Goal: Task Accomplishment & Management: Manage account settings

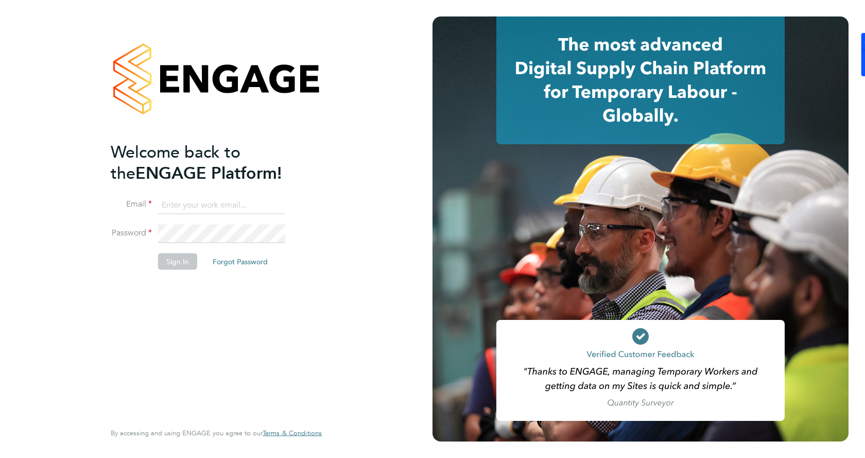
click at [228, 198] on input at bounding box center [221, 205] width 127 height 19
click at [381, 130] on div "Welcome back to the ENGAGE Platform! Email Password Sign In Forgot Password Ent…" at bounding box center [216, 229] width 433 height 458
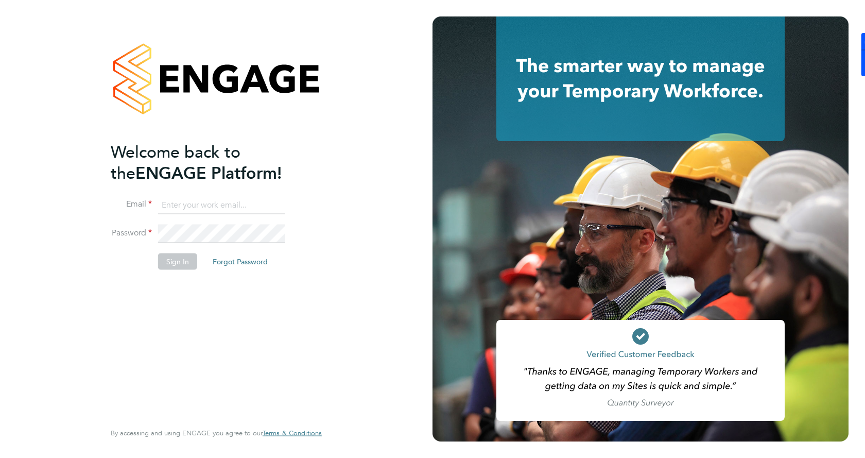
click at [255, 211] on input at bounding box center [221, 205] width 127 height 19
paste input "mechanical engineering"
type input "mechanical engineering"
drag, startPoint x: 270, startPoint y: 204, endPoint x: 32, endPoint y: 163, distance: 241.1
click at [41, 177] on div "Welcome back to the ENGAGE Platform! Email mechanical engineering Password Sign…" at bounding box center [216, 229] width 433 height 458
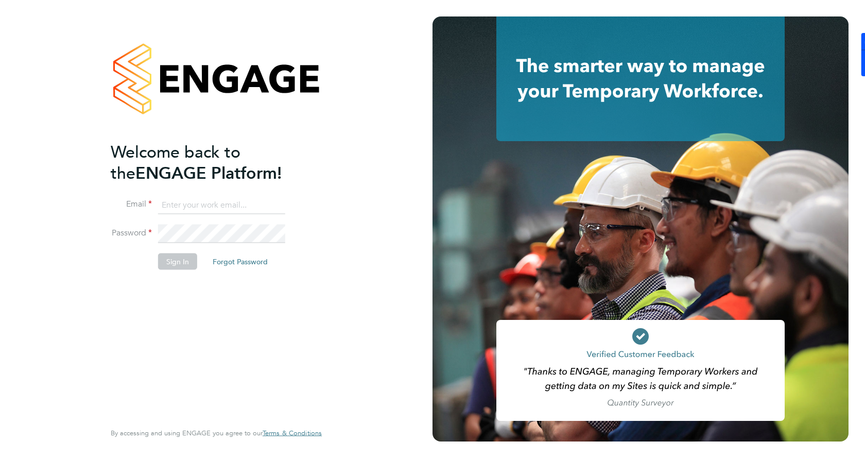
paste input "gemma.phillips@danielowen.co.uk"
type input "gemma.phillips@danielowen.co.uk"
click at [224, 246] on li "Password" at bounding box center [211, 239] width 201 height 29
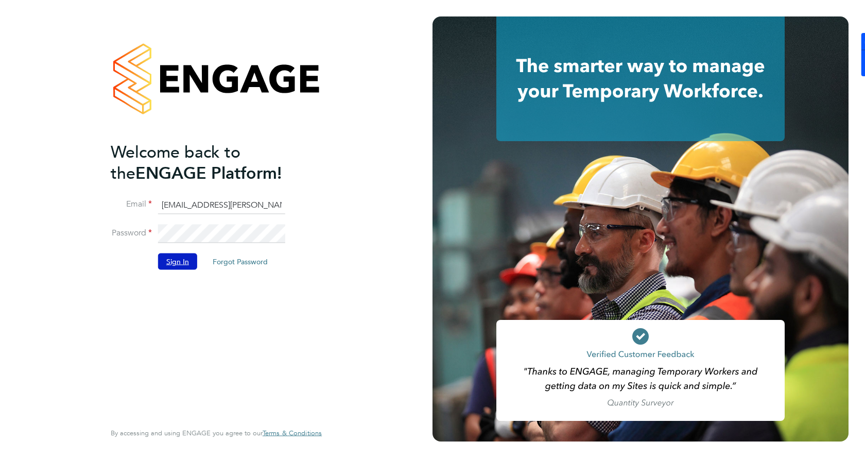
click at [178, 264] on button "Sign In" at bounding box center [177, 261] width 39 height 16
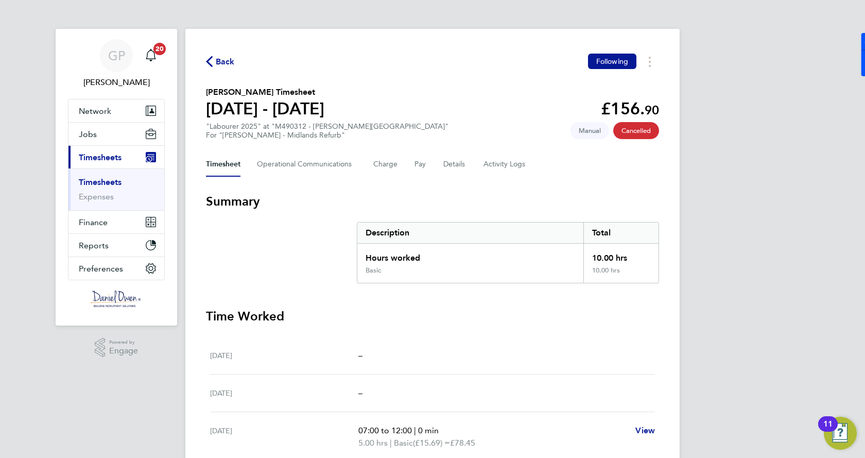
click at [104, 177] on ul "Timesheets Expenses" at bounding box center [117, 189] width 96 height 42
click at [104, 180] on link "Timesheets" at bounding box center [100, 182] width 43 height 10
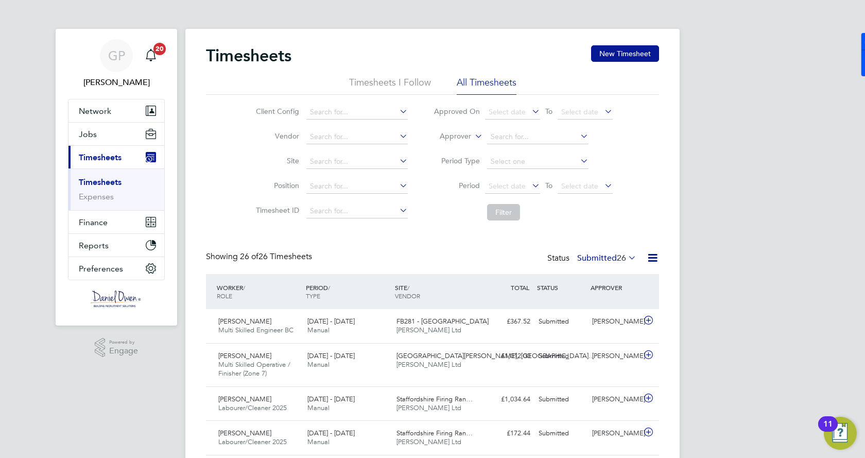
click at [589, 261] on label "Submitted 26" at bounding box center [606, 258] width 59 height 10
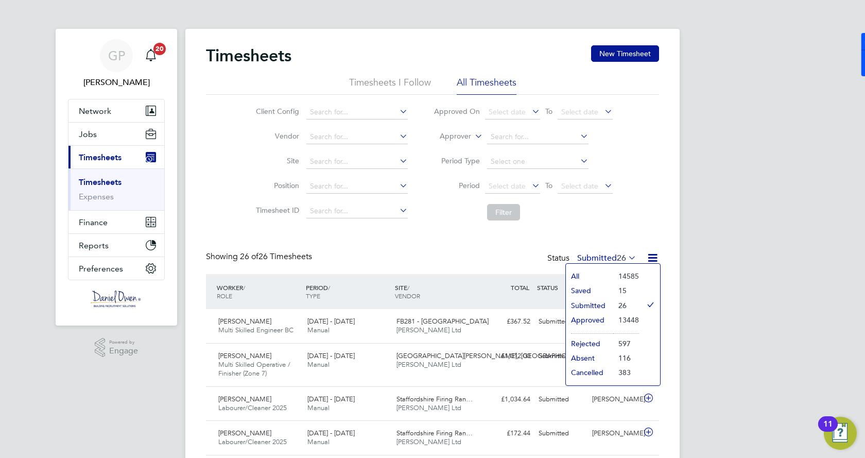
click at [588, 321] on li "Approved" at bounding box center [589, 320] width 47 height 14
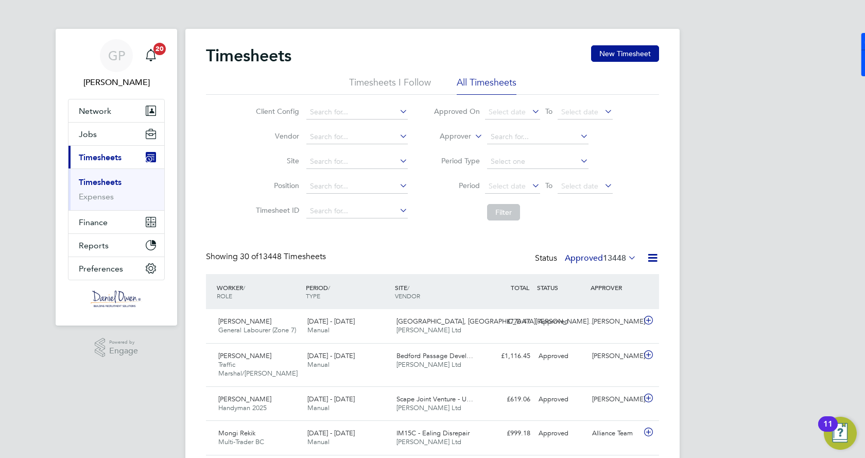
click at [596, 252] on div "Status Approved 13448" at bounding box center [587, 258] width 104 height 14
click at [599, 261] on label "Approved 13448" at bounding box center [601, 258] width 72 height 10
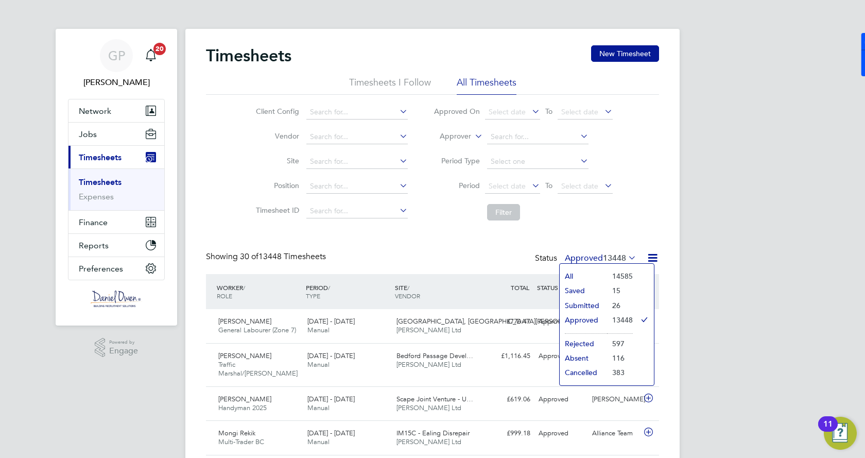
click at [575, 303] on li "Submitted" at bounding box center [583, 305] width 47 height 14
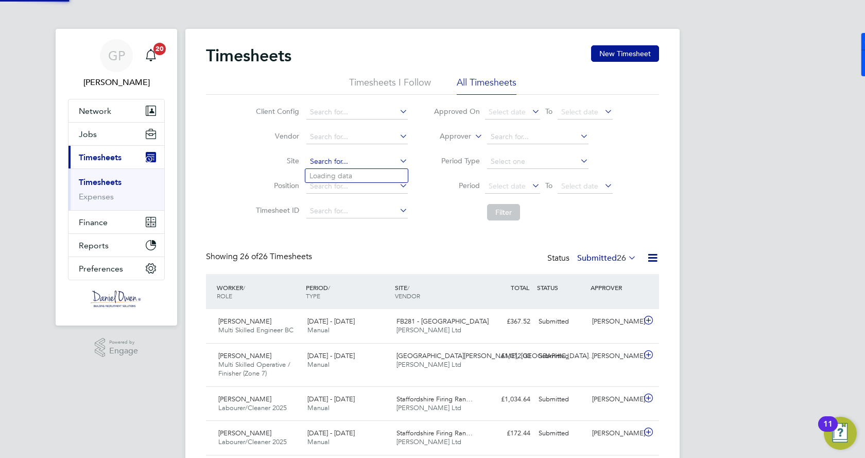
click at [338, 163] on input at bounding box center [356, 162] width 101 height 14
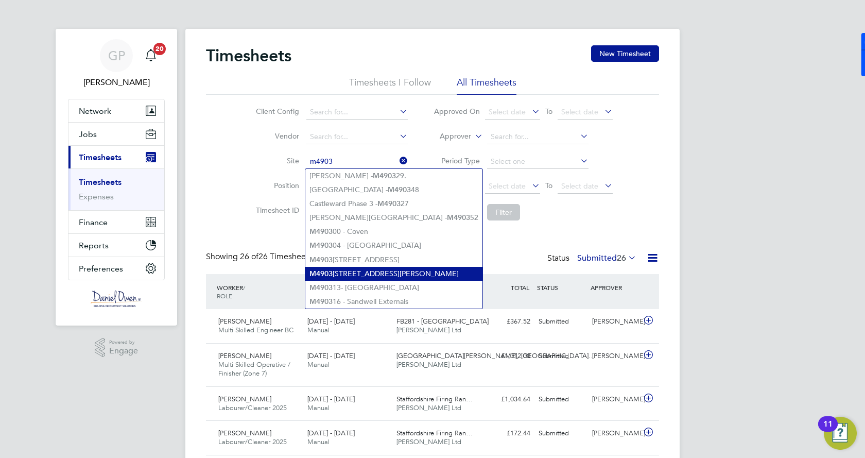
click at [397, 270] on li "M4903 12 - Matson Avenue" at bounding box center [393, 274] width 177 height 14
type input "M490312 - [PERSON_NAME][GEOGRAPHIC_DATA]"
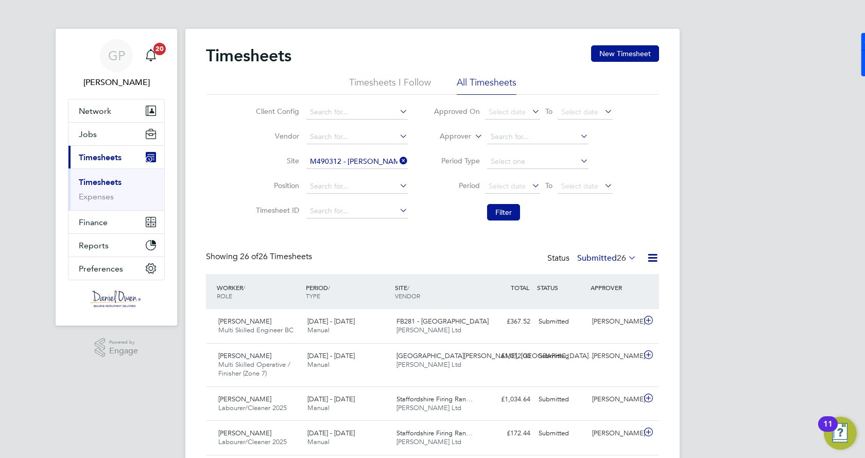
drag, startPoint x: 463, startPoint y: 257, endPoint x: 497, endPoint y: 201, distance: 64.8
click at [465, 254] on div "Showing 26 of 26 Timesheets Status Submitted 26" at bounding box center [432, 262] width 453 height 23
click at [506, 214] on button "Filter" at bounding box center [503, 212] width 33 height 16
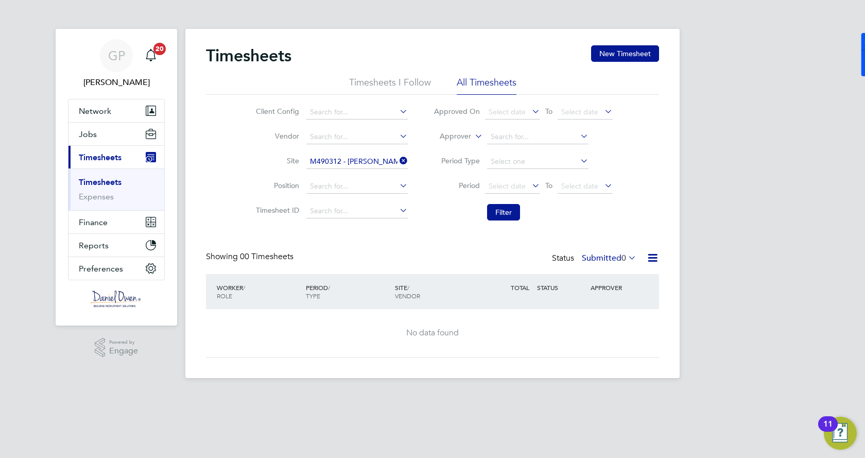
click at [618, 258] on label "Submitted 0" at bounding box center [609, 258] width 55 height 10
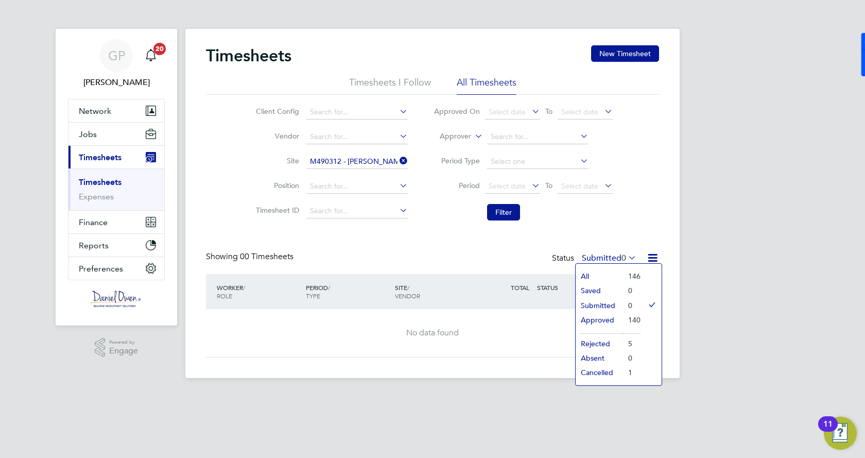
click at [602, 321] on li "Approved" at bounding box center [599, 320] width 47 height 14
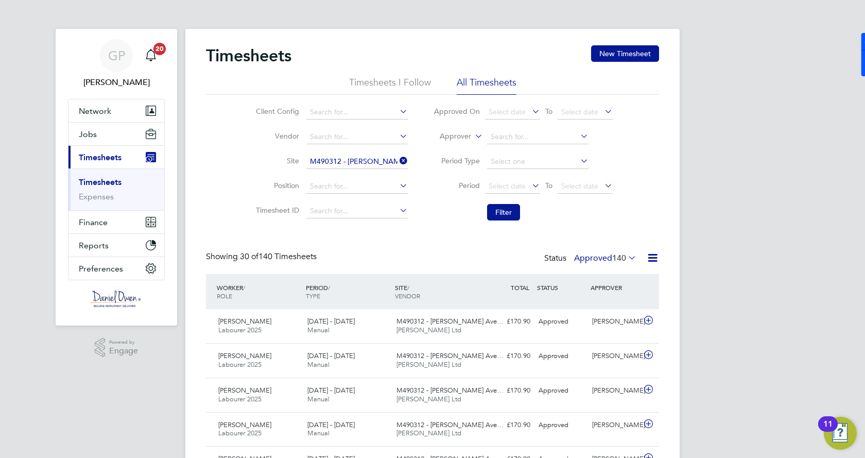
click at [322, 289] on div "PERIOD / TYPE" at bounding box center [347, 291] width 89 height 27
click at [322, 280] on div "PERIOD / TYPE" at bounding box center [347, 291] width 89 height 27
click at [322, 270] on div "Showing 30 of 140 Timesheets Status Approved 140" at bounding box center [432, 262] width 453 height 23
click at [398, 159] on icon at bounding box center [398, 160] width 0 height 14
click at [334, 159] on input at bounding box center [356, 162] width 101 height 14
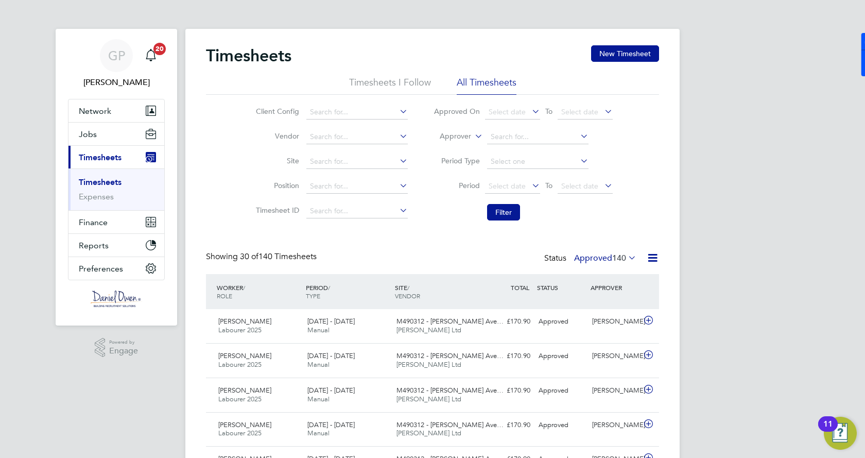
click at [595, 259] on label "Approved 140" at bounding box center [605, 258] width 62 height 10
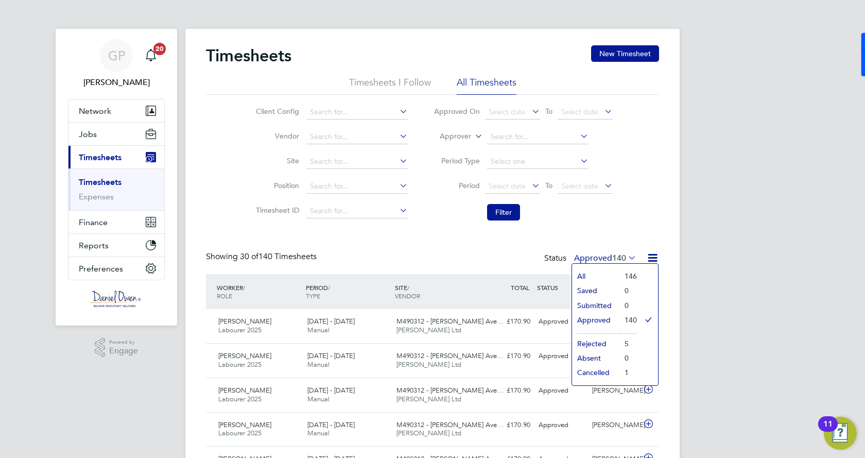
click at [605, 270] on li "All" at bounding box center [595, 276] width 47 height 14
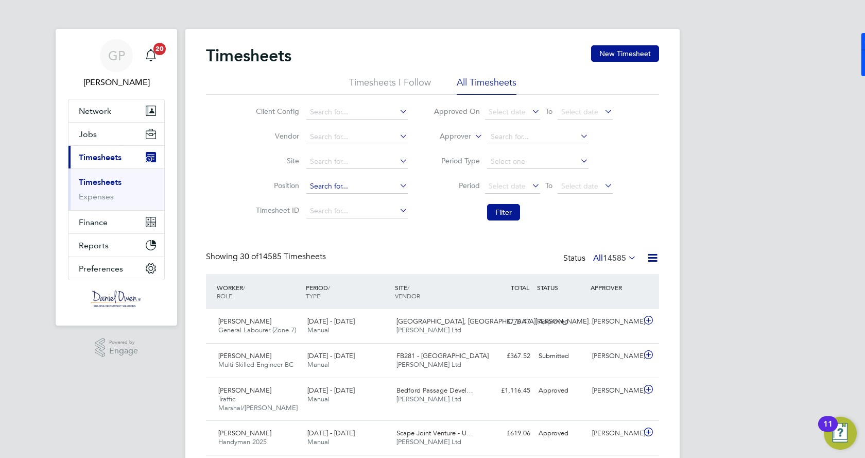
click at [324, 183] on input at bounding box center [356, 186] width 101 height 14
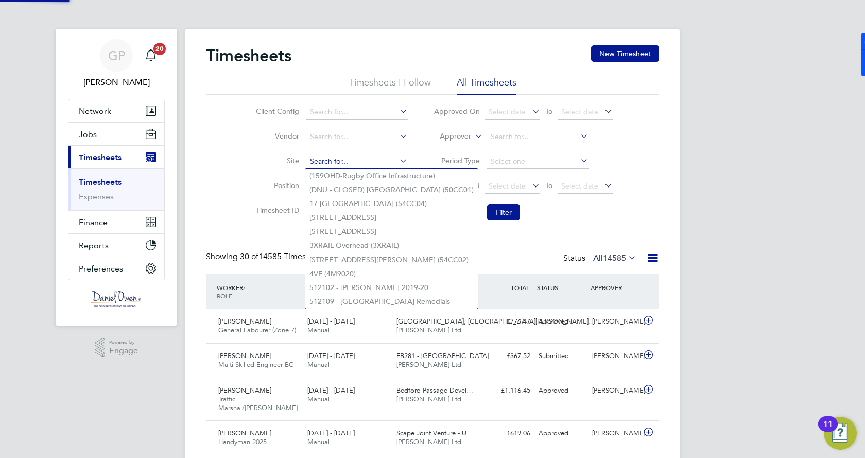
click at [325, 156] on input at bounding box center [356, 162] width 101 height 14
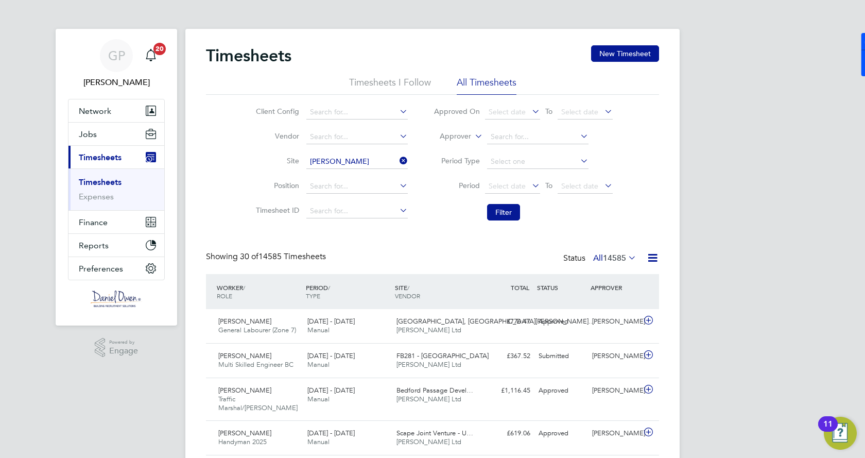
click at [371, 191] on b "[PERSON_NAME]" at bounding box center [377, 189] width 60 height 9
type input "M490367 – Matson Avenue"
click at [501, 214] on button "Filter" at bounding box center [503, 212] width 33 height 16
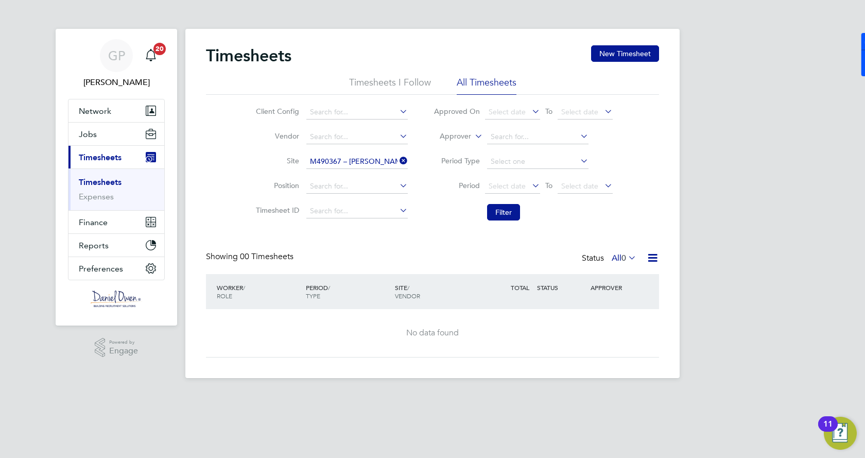
click at [601, 257] on div "Status All 0" at bounding box center [610, 258] width 57 height 14
click at [621, 263] on div "Status All 0" at bounding box center [610, 258] width 57 height 14
click at [619, 262] on label "All 0" at bounding box center [624, 258] width 25 height 10
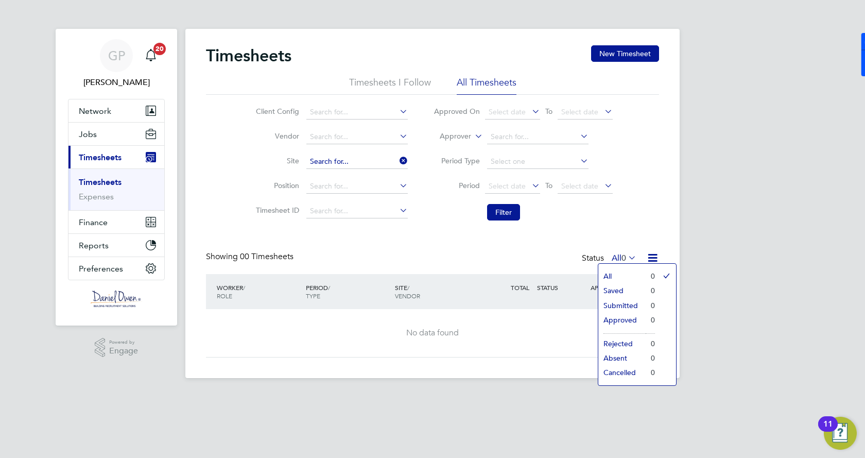
click at [358, 158] on input at bounding box center [356, 162] width 101 height 14
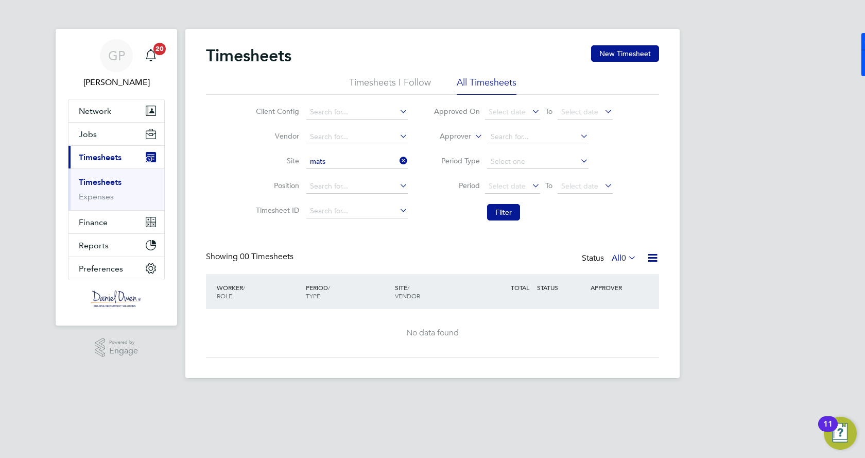
click at [370, 178] on li "M490312 - Mats on Avenue" at bounding box center [393, 176] width 177 height 14
type input "M490312 - [PERSON_NAME][GEOGRAPHIC_DATA]"
click at [605, 253] on div "Status All 0" at bounding box center [610, 258] width 57 height 14
click at [493, 210] on button "Filter" at bounding box center [503, 212] width 33 height 16
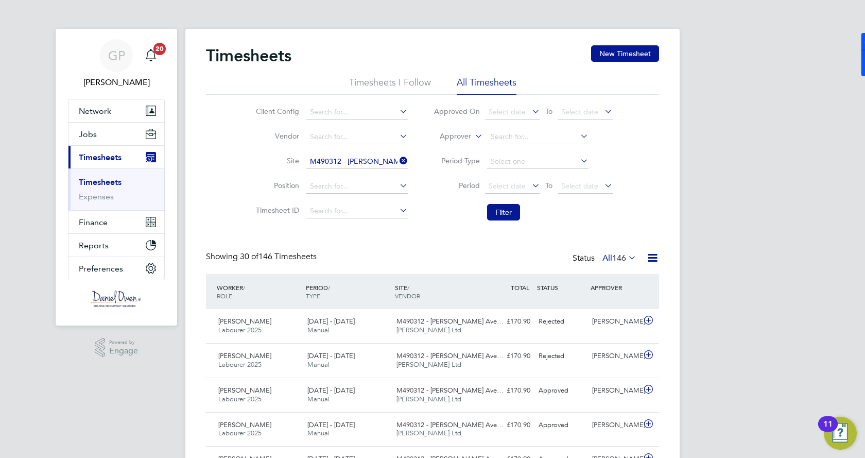
drag, startPoint x: 327, startPoint y: 292, endPoint x: 318, endPoint y: 293, distance: 8.8
click at [320, 293] on div "PERIOD / TYPE" at bounding box center [347, 291] width 89 height 27
click at [318, 293] on span "TYPE" at bounding box center [313, 296] width 14 height 8
click at [565, 286] on div "STATUS" at bounding box center [562, 287] width 54 height 19
click at [605, 287] on div "APPROVER" at bounding box center [615, 287] width 54 height 19
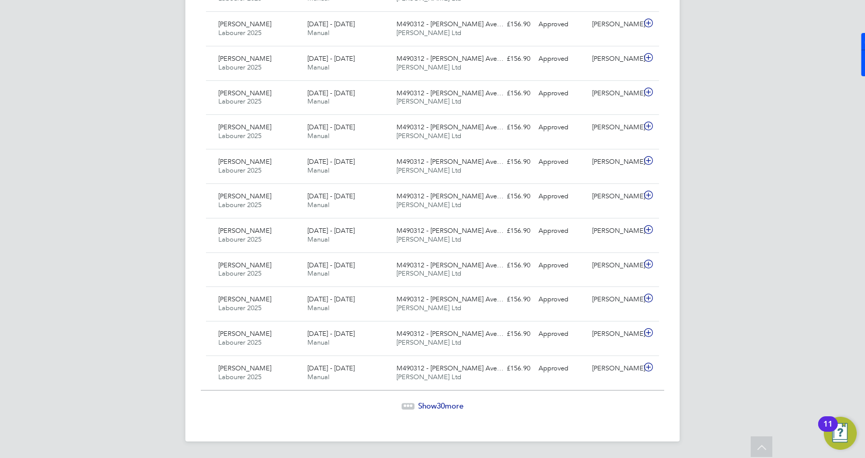
click at [410, 405] on icon at bounding box center [411, 404] width 3 height 3
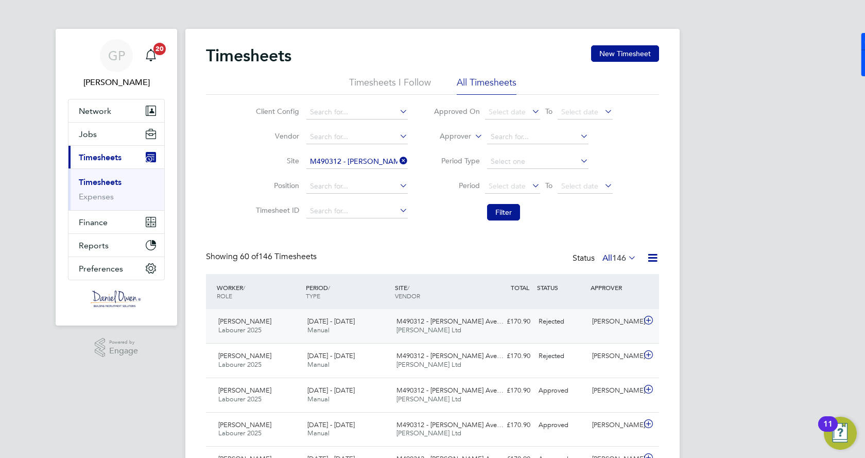
click at [475, 323] on div "M490312 - Matson Ave… Daniel Owen Ltd" at bounding box center [437, 326] width 89 height 26
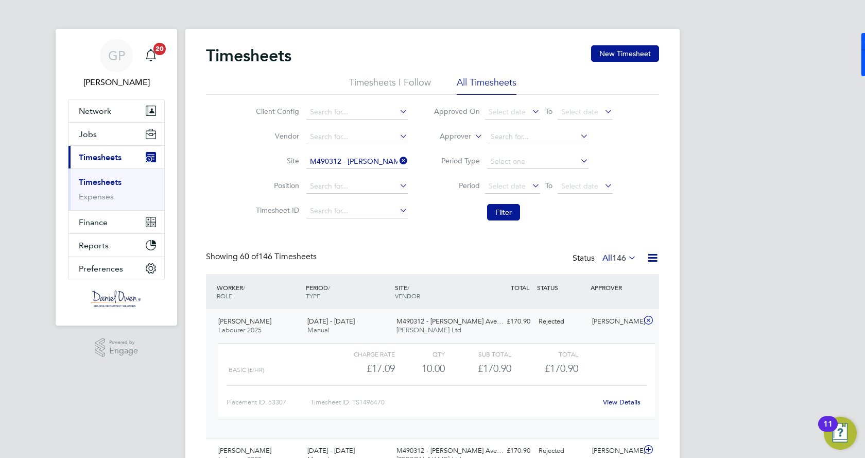
click at [419, 314] on div "M490312 - Matson Ave… Daniel Owen Ltd" at bounding box center [437, 326] width 89 height 26
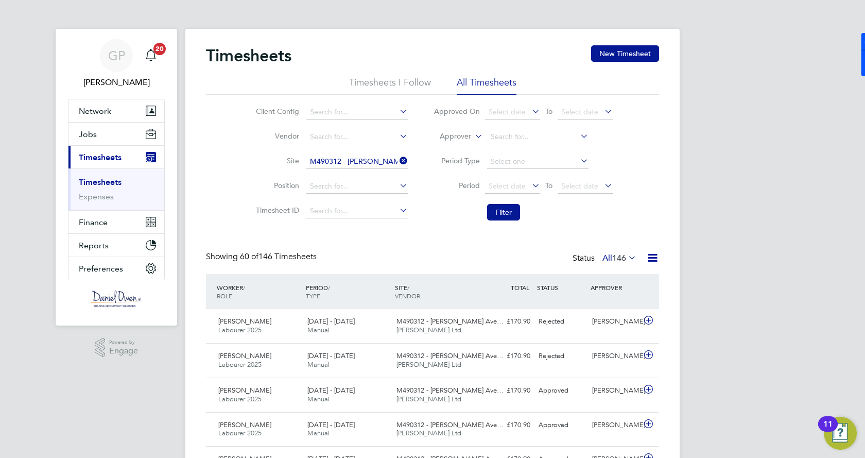
click at [530, 185] on icon at bounding box center [530, 185] width 0 height 14
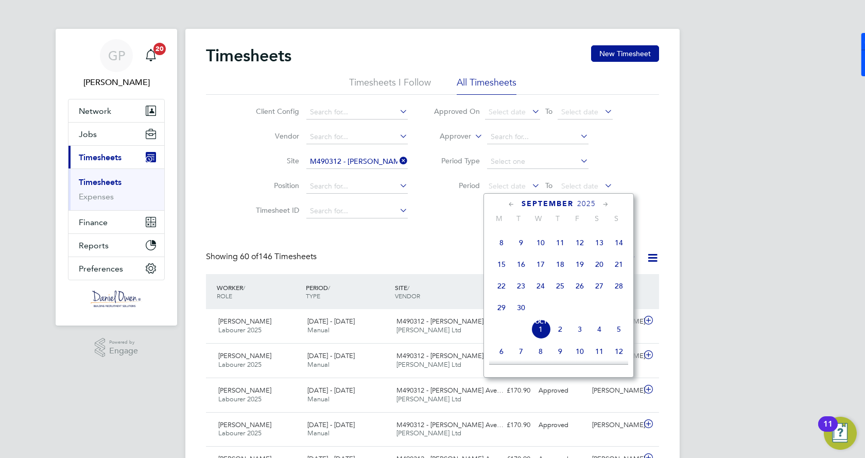
click at [603, 267] on span "20" at bounding box center [600, 264] width 20 height 20
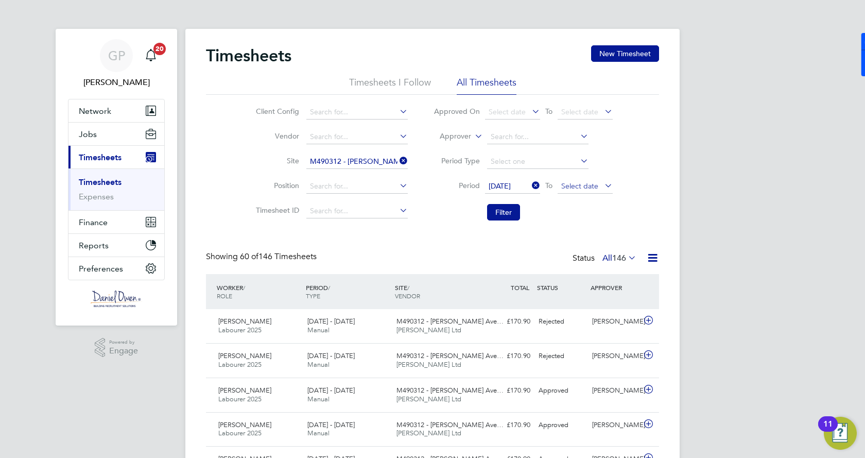
drag, startPoint x: 567, startPoint y: 183, endPoint x: 578, endPoint y: 192, distance: 14.0
click at [568, 183] on span "Select date" at bounding box center [579, 185] width 37 height 9
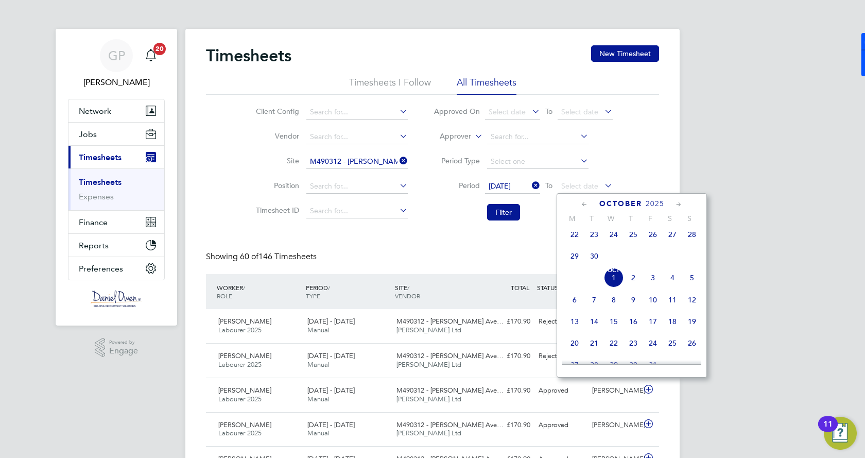
click at [696, 236] on span "28" at bounding box center [693, 235] width 20 height 20
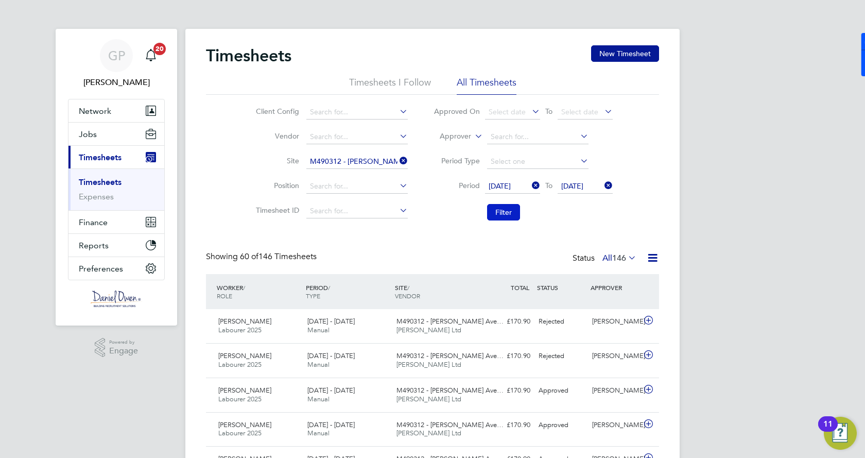
click at [494, 209] on button "Filter" at bounding box center [503, 212] width 33 height 16
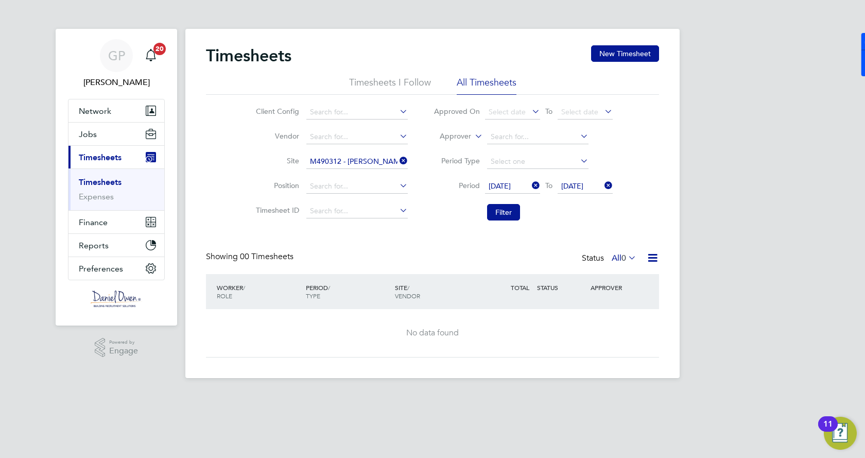
click at [424, 244] on div "Timesheets New Timesheet Timesheets I Follow All Timesheets Client Config Vendo…" at bounding box center [432, 201] width 453 height 312
click at [398, 158] on icon at bounding box center [398, 160] width 0 height 14
click at [355, 121] on li "Client Config" at bounding box center [330, 112] width 181 height 25
click at [355, 113] on input at bounding box center [356, 112] width 101 height 14
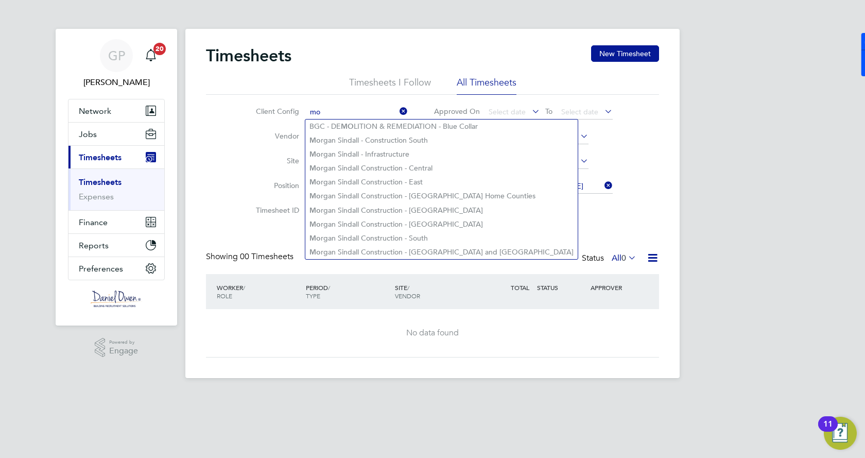
type input "mo"
click at [282, 156] on li "Site" at bounding box center [330, 161] width 181 height 25
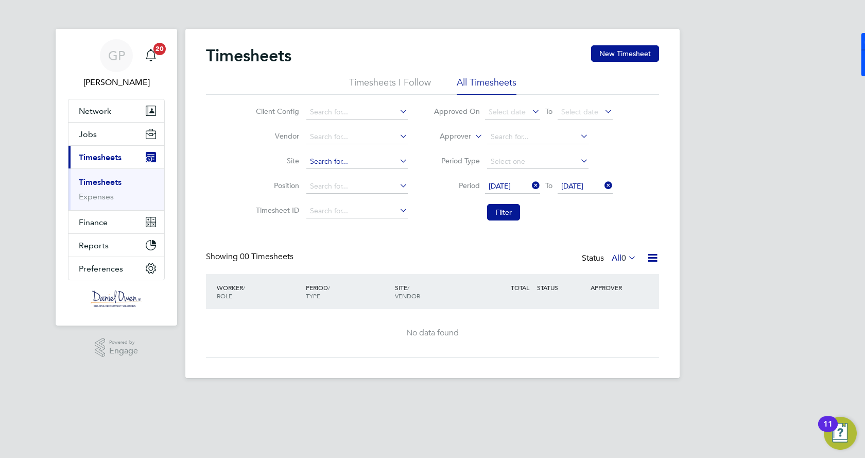
click at [322, 164] on input at bounding box center [356, 162] width 101 height 14
click at [382, 253] on li "M490367 – Mat son Avenue" at bounding box center [393, 260] width 177 height 14
type input "M490367 – Matson Avenue"
click at [515, 209] on button "Filter" at bounding box center [503, 212] width 33 height 16
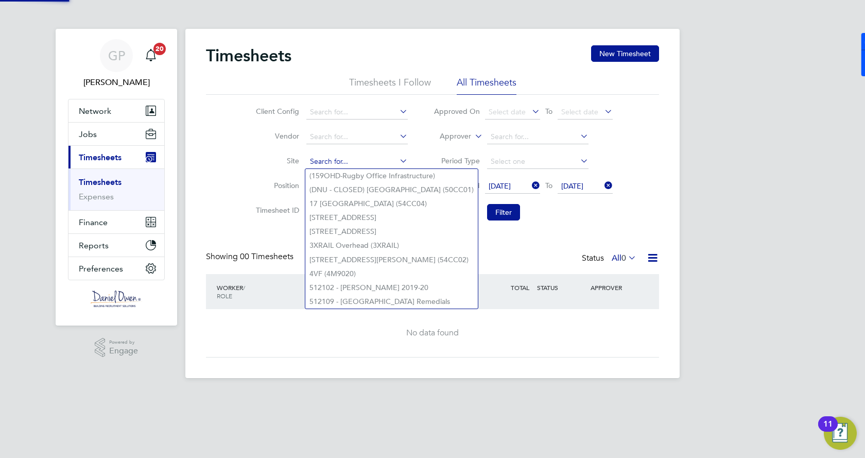
click at [372, 158] on input at bounding box center [356, 162] width 101 height 14
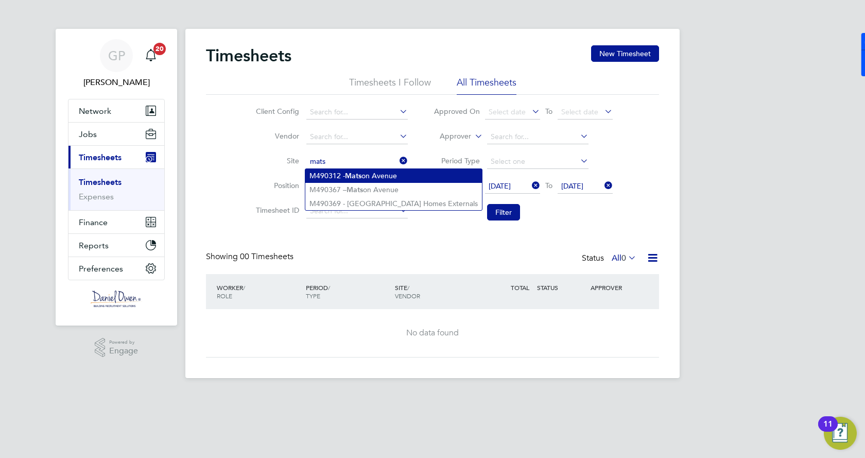
click at [350, 175] on b "Mats" at bounding box center [353, 176] width 16 height 9
type input "M490312 - [PERSON_NAME][GEOGRAPHIC_DATA]"
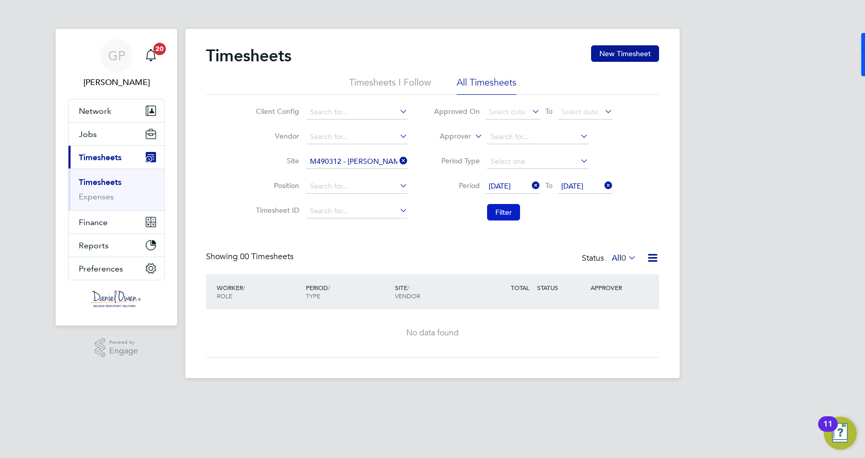
click at [516, 215] on button "Filter" at bounding box center [503, 212] width 33 height 16
click at [530, 185] on icon at bounding box center [530, 185] width 0 height 14
click at [603, 185] on icon at bounding box center [603, 185] width 0 height 14
click at [626, 260] on icon at bounding box center [626, 257] width 0 height 14
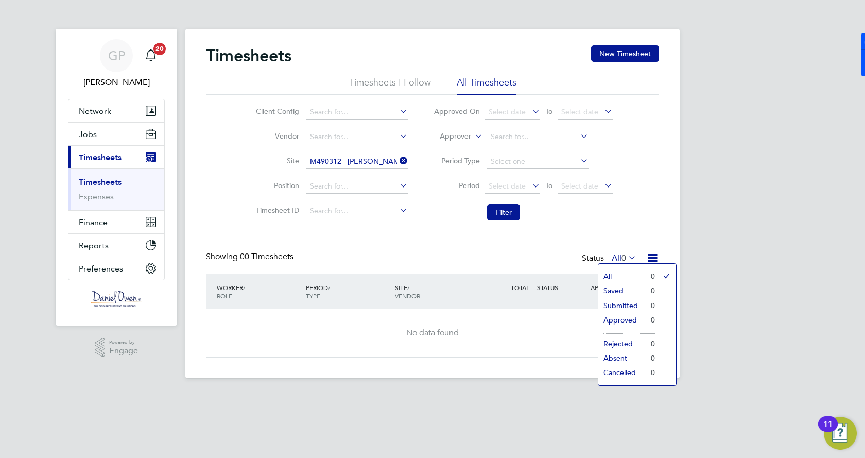
click at [632, 308] on li "Submitted" at bounding box center [622, 305] width 47 height 14
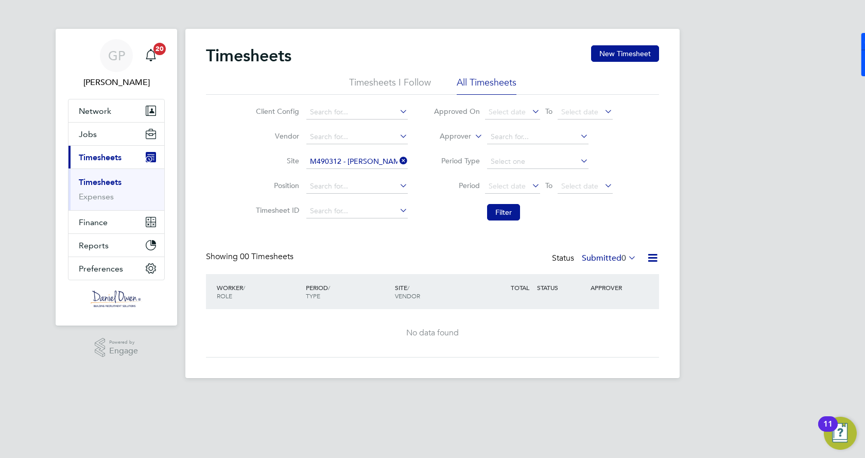
click at [610, 226] on li "Filter" at bounding box center [523, 212] width 205 height 27
click at [86, 131] on span "Jobs" at bounding box center [88, 134] width 18 height 10
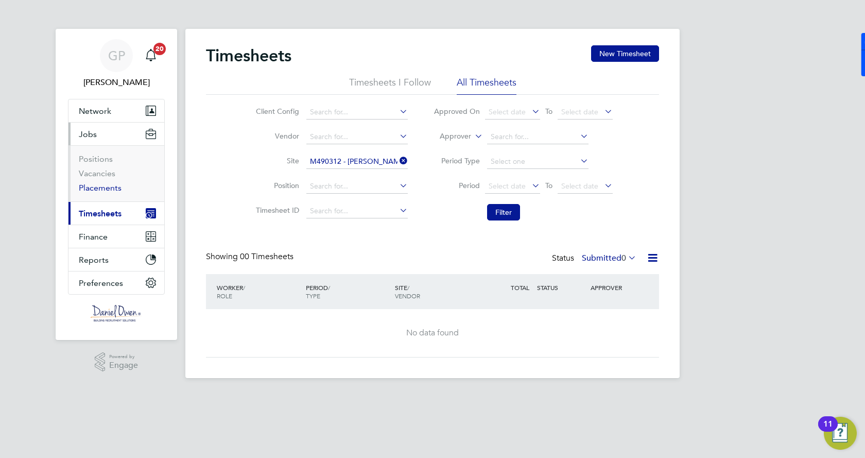
click at [110, 191] on link "Placements" at bounding box center [100, 188] width 43 height 10
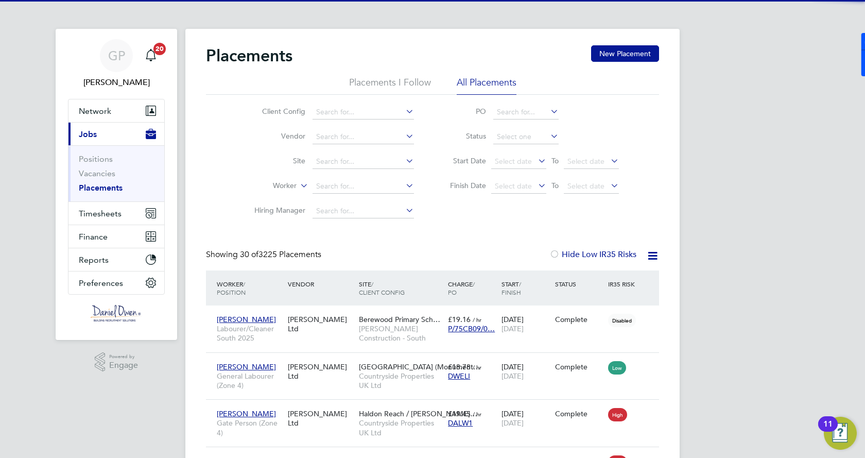
scroll to position [39, 90]
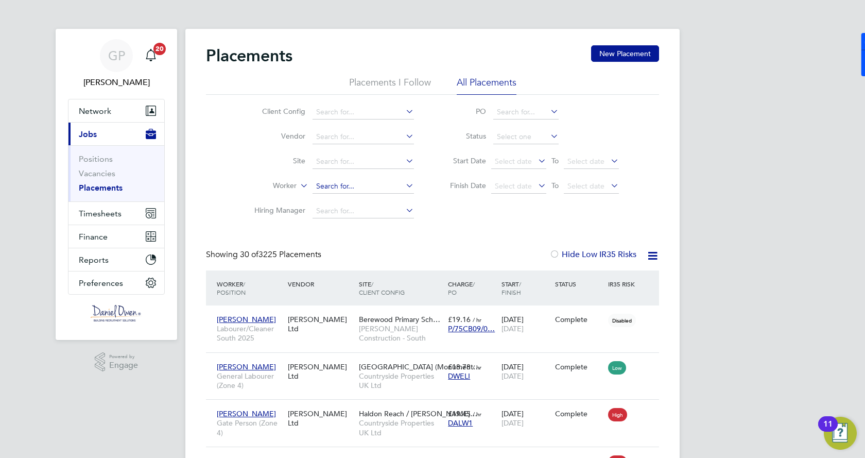
click at [362, 185] on input at bounding box center [363, 186] width 101 height 14
click at [361, 196] on li "[PERSON_NAME]" at bounding box center [363, 201] width 103 height 14
type input "[PERSON_NAME]"
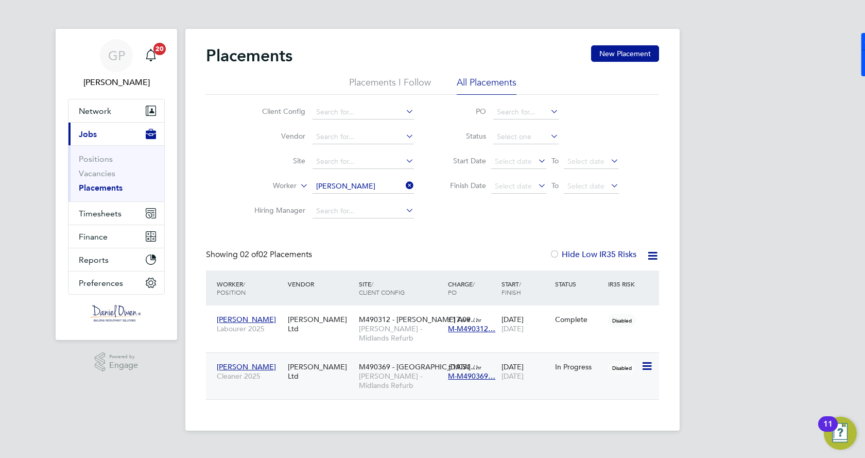
click at [255, 362] on span "[PERSON_NAME]" at bounding box center [246, 366] width 59 height 9
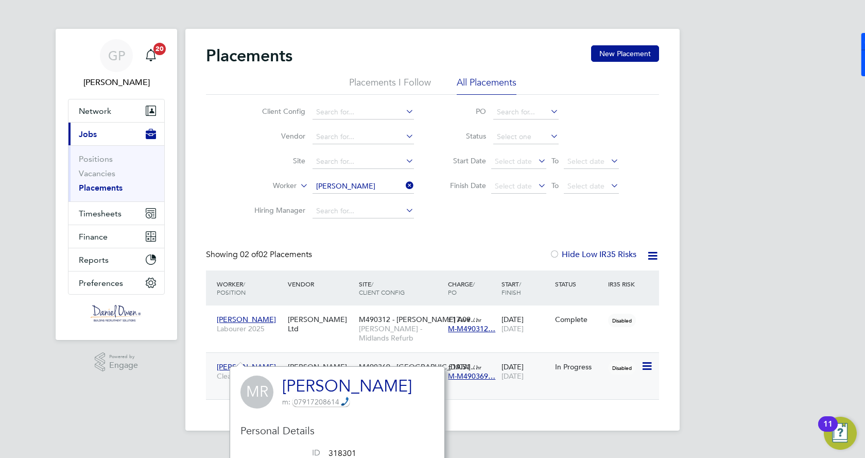
click at [651, 360] on icon at bounding box center [646, 366] width 10 height 12
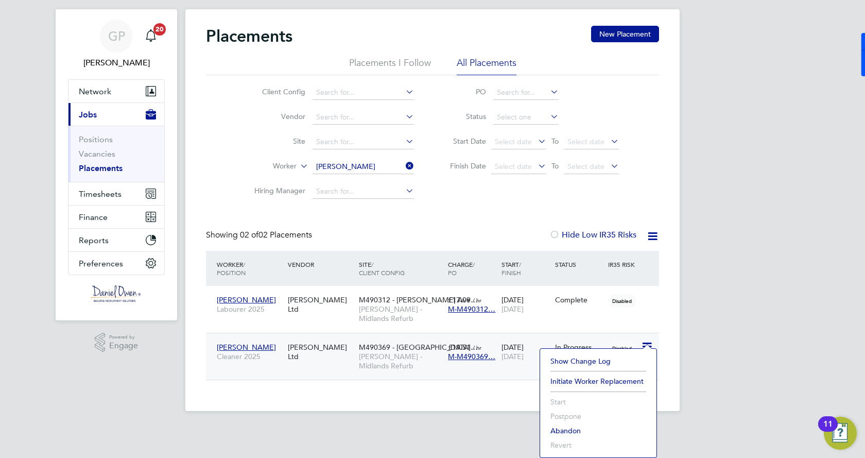
click at [472, 411] on app-footer at bounding box center [432, 419] width 494 height 16
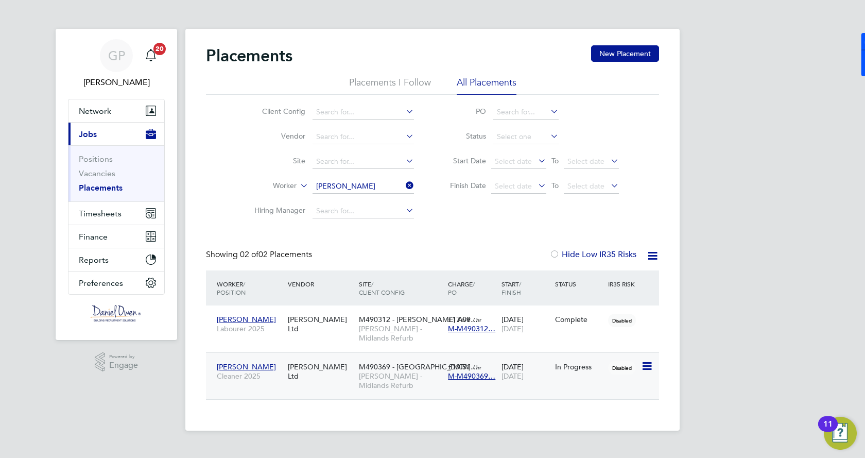
click at [253, 362] on span "[PERSON_NAME]" at bounding box center [246, 366] width 59 height 9
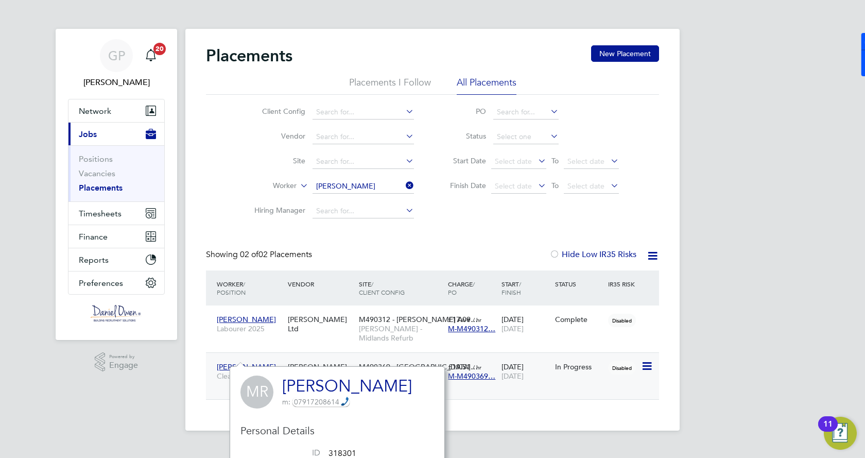
click at [520, 378] on div "Mark Richardson Cleaner 2025 Daniel Owen Ltd M490369 - Gloucester… Lovell - Mid…" at bounding box center [432, 375] width 453 height 47
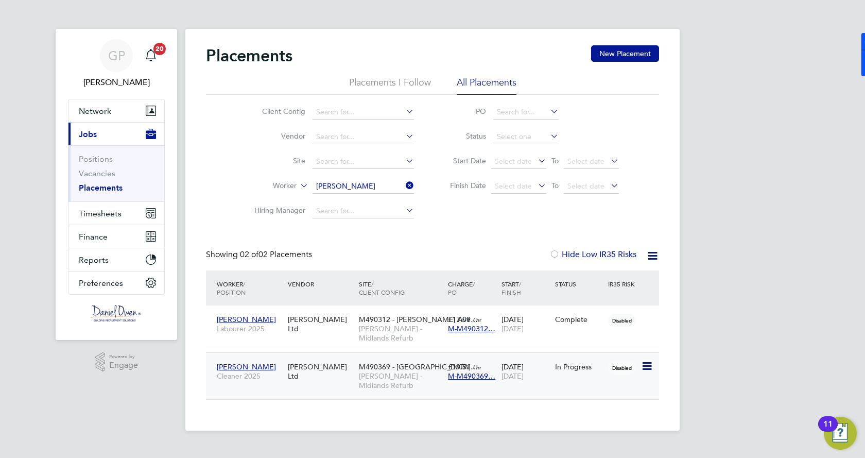
click at [482, 371] on span "M-M490369…" at bounding box center [471, 375] width 47 height 9
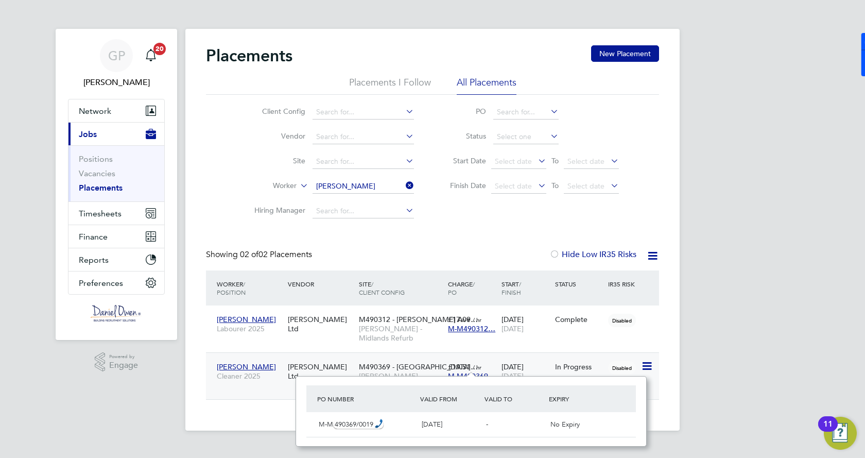
click at [466, 371] on span "M-M490369…" at bounding box center [471, 375] width 47 height 9
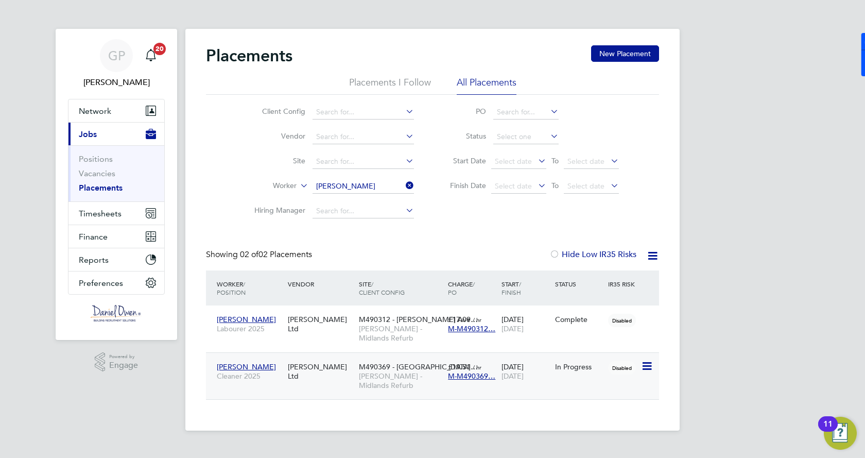
click at [263, 362] on span "[PERSON_NAME]" at bounding box center [246, 366] width 59 height 9
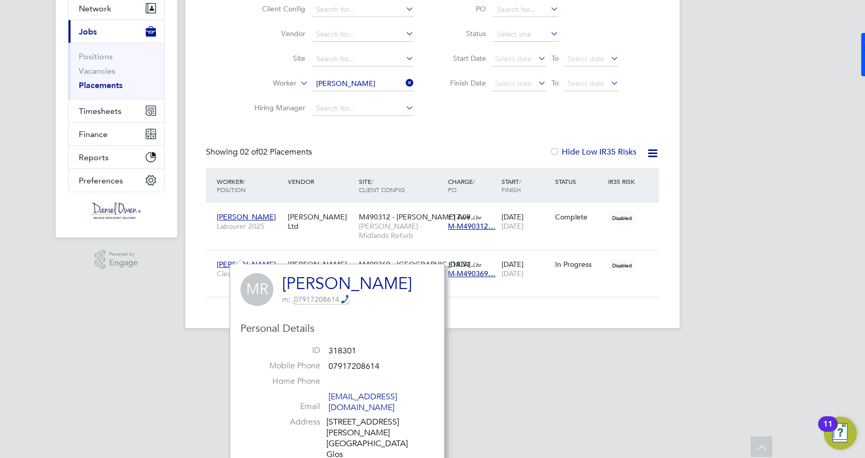
click at [497, 294] on div "Placements New Placement Placements I Follow All Placements Client Config Vendo…" at bounding box center [432, 127] width 494 height 402
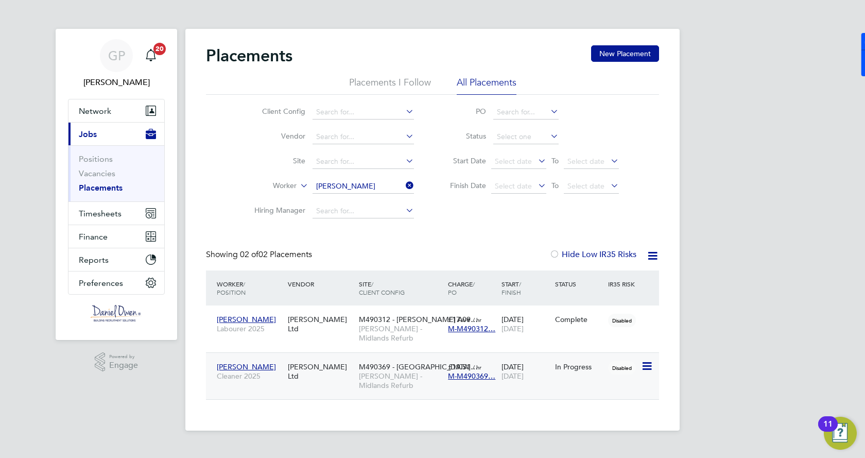
click at [649, 360] on icon at bounding box center [646, 366] width 10 height 12
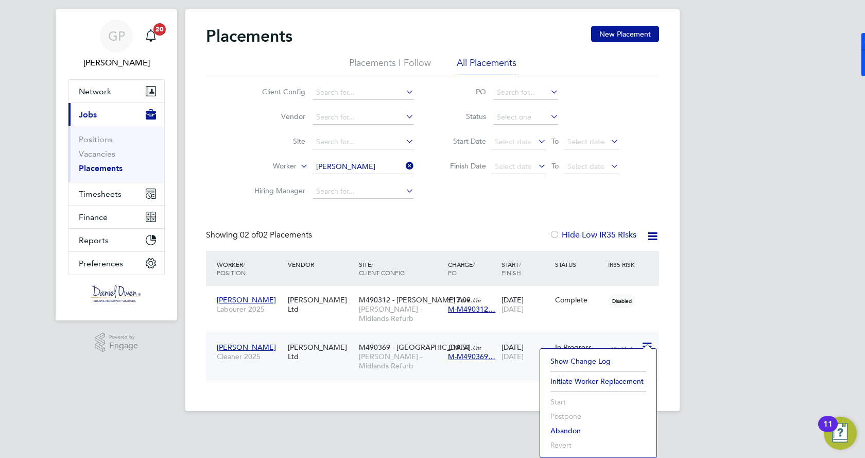
click at [599, 362] on li "Show change log" at bounding box center [598, 361] width 106 height 14
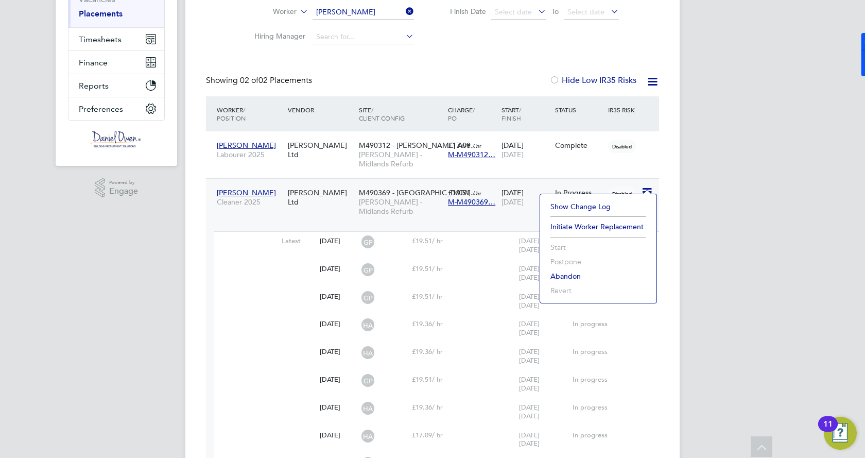
click at [253, 315] on div at bounding box center [258, 320] width 89 height 10
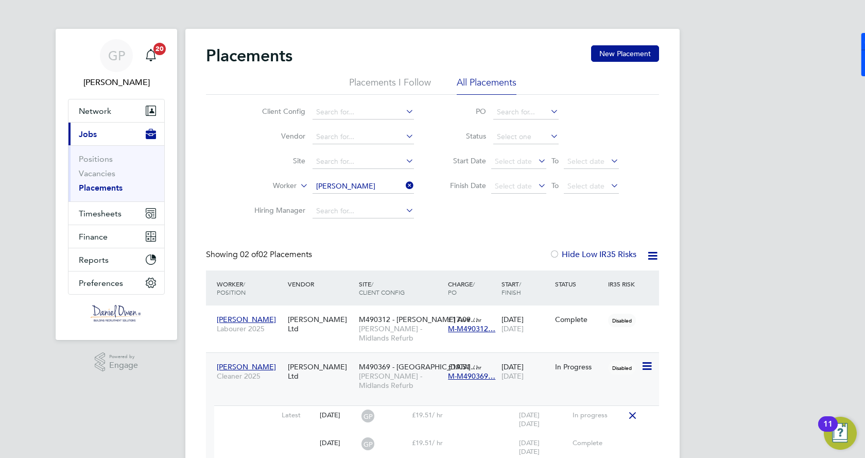
click at [252, 362] on span "[PERSON_NAME]" at bounding box center [246, 366] width 59 height 9
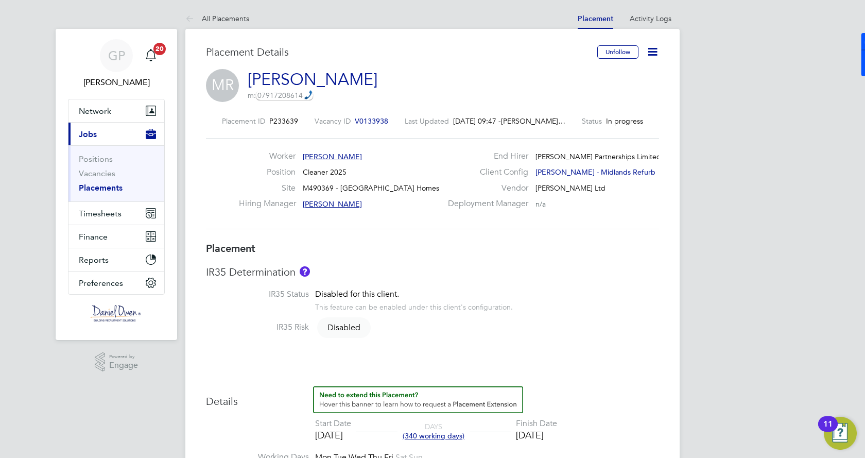
click at [653, 48] on icon at bounding box center [652, 51] width 13 height 13
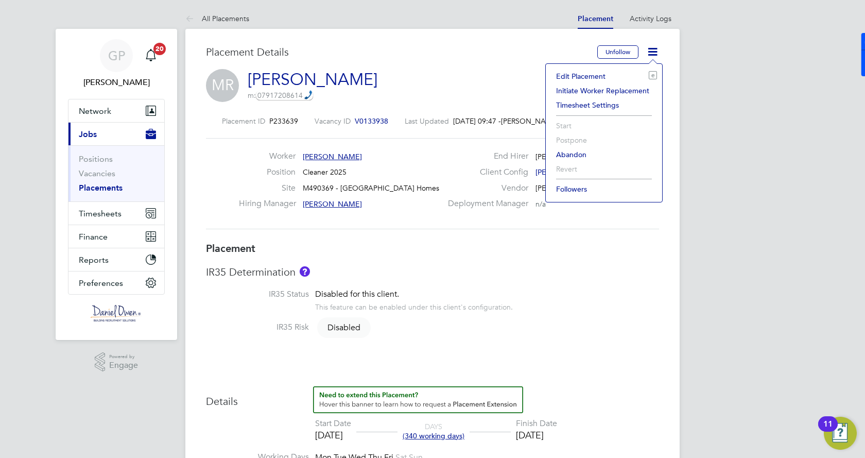
click at [606, 105] on li "Timesheet Settings" at bounding box center [604, 105] width 106 height 14
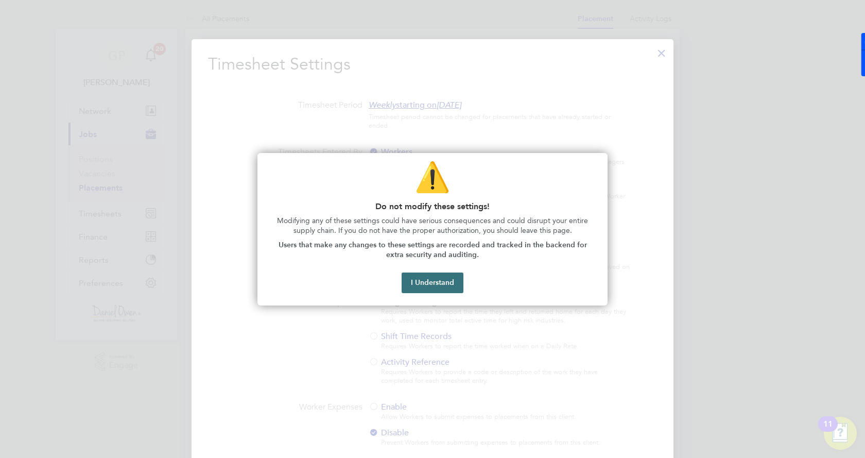
click at [449, 281] on button "I Understand" at bounding box center [433, 282] width 62 height 21
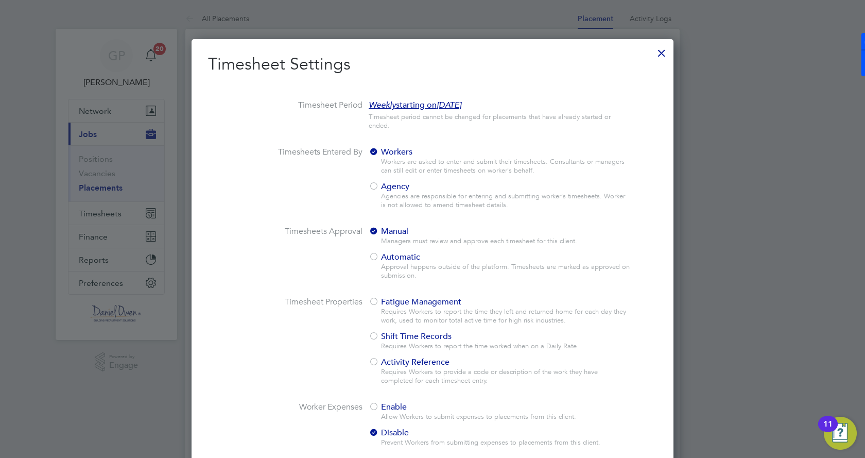
click at [389, 190] on span "Agency" at bounding box center [389, 186] width 41 height 10
click at [395, 256] on span "Automatic" at bounding box center [395, 257] width 52 height 10
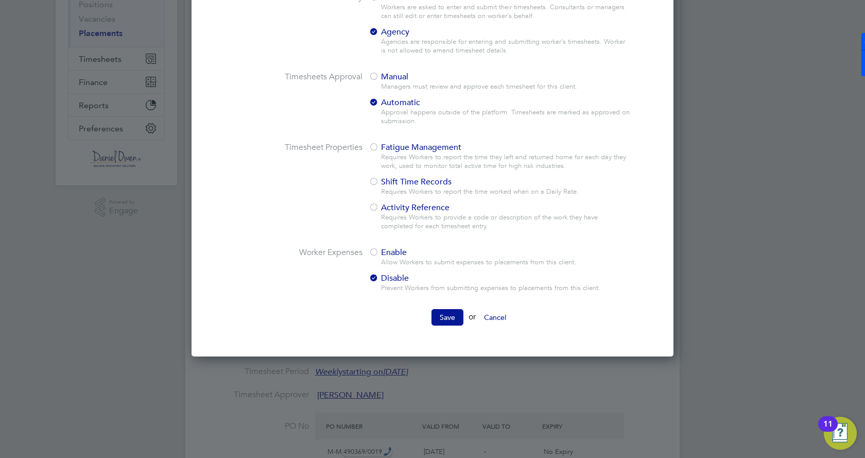
click at [457, 312] on button "Save" at bounding box center [448, 317] width 32 height 16
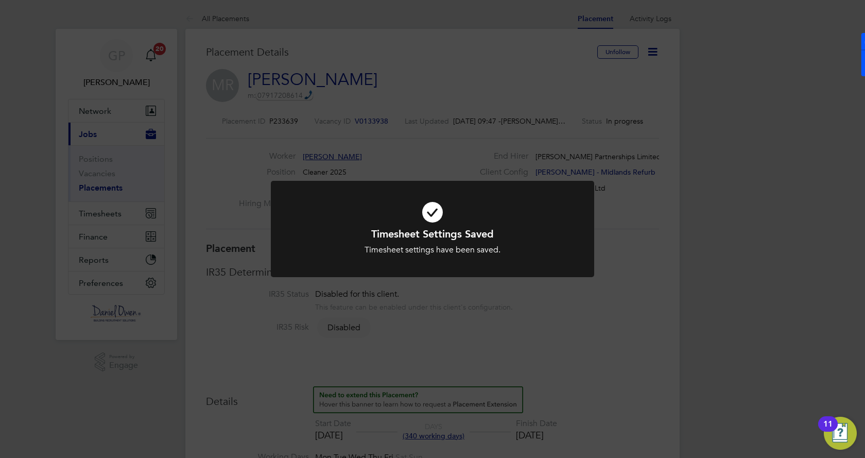
click at [341, 303] on div "Timesheet Settings Saved Timesheet settings have been saved. Cancel Okay" at bounding box center [432, 229] width 865 height 458
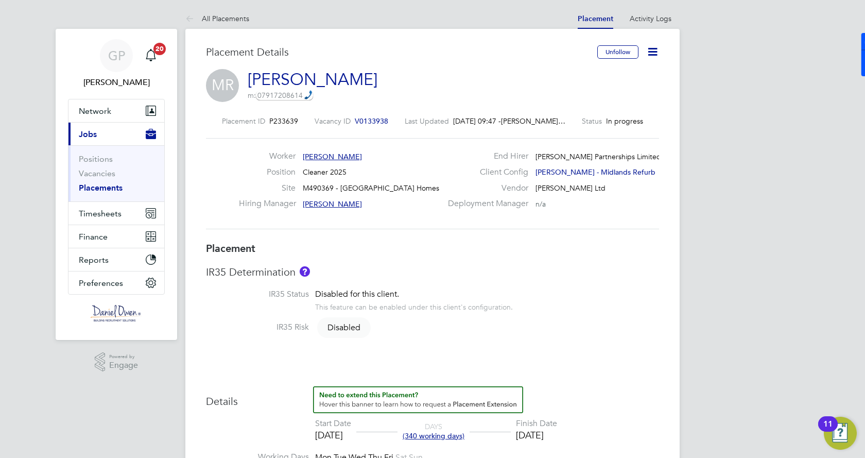
click at [97, 186] on link "Placements" at bounding box center [101, 188] width 44 height 10
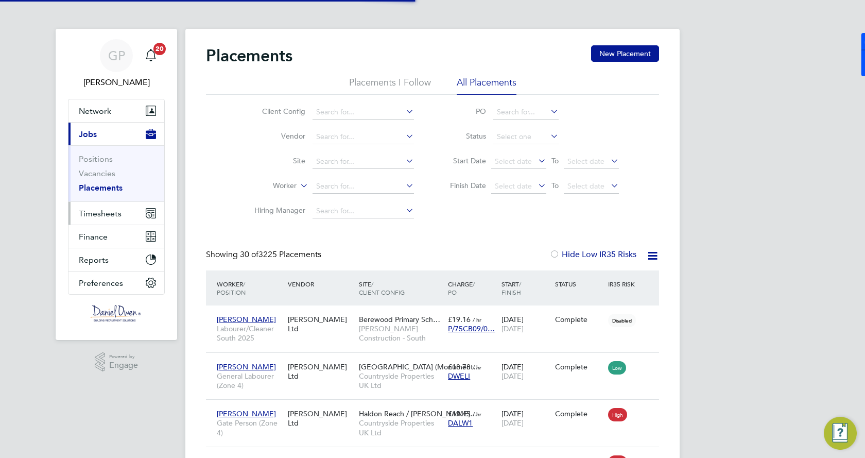
click at [95, 219] on button "Timesheets" at bounding box center [117, 213] width 96 height 23
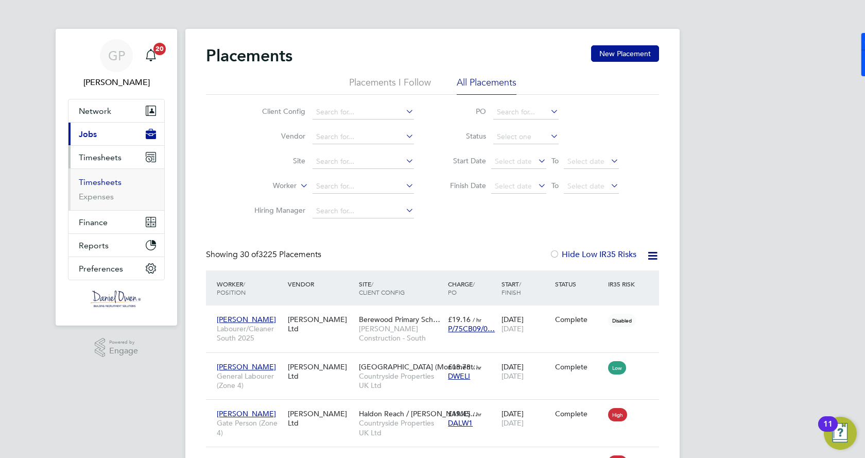
click at [95, 182] on link "Timesheets" at bounding box center [100, 182] width 43 height 10
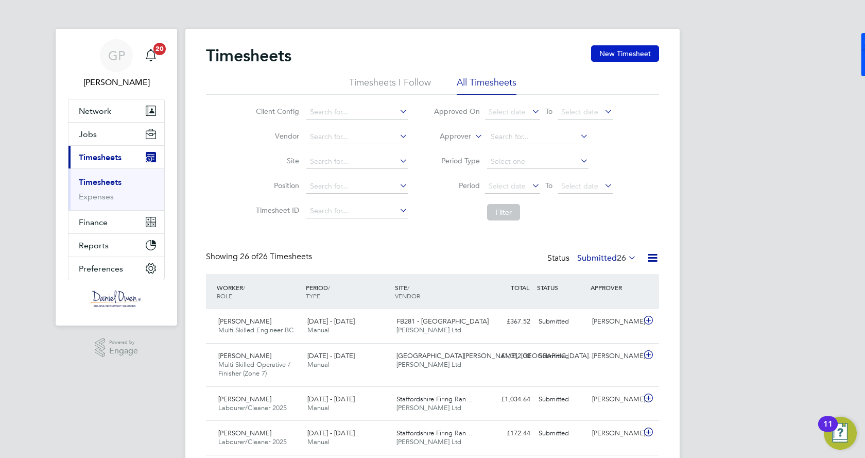
click at [610, 52] on button "New Timesheet" at bounding box center [625, 53] width 68 height 16
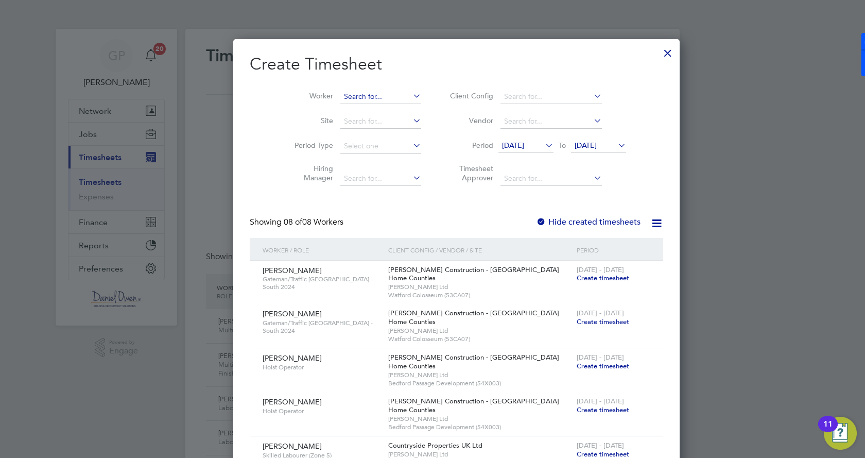
click at [340, 94] on input at bounding box center [380, 97] width 81 height 14
click at [349, 109] on b "Rich" at bounding box center [346, 110] width 14 height 9
type input "[PERSON_NAME]"
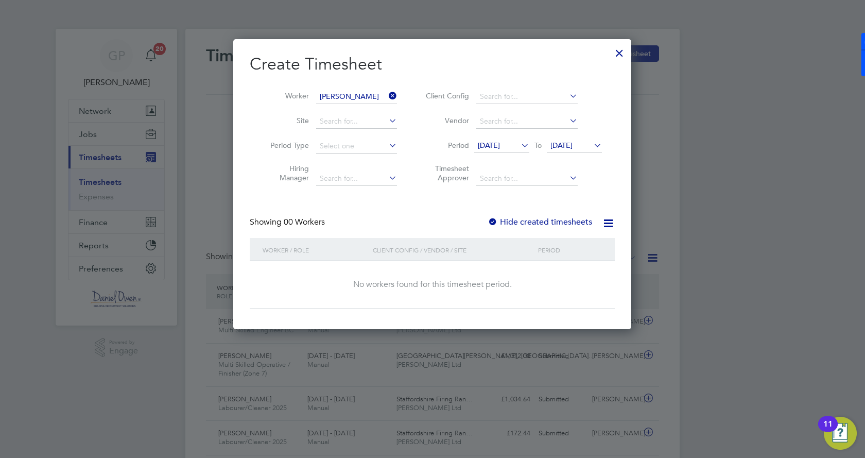
click at [519, 144] on icon at bounding box center [519, 145] width 0 height 14
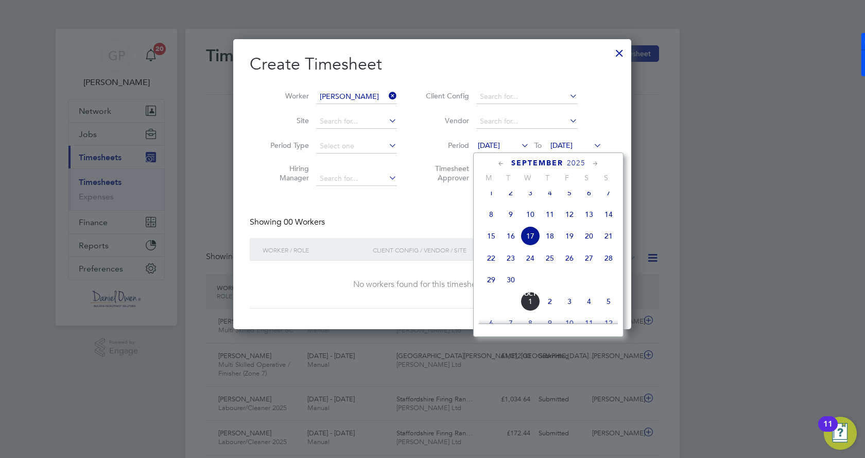
click at [595, 244] on span "20" at bounding box center [589, 236] width 20 height 20
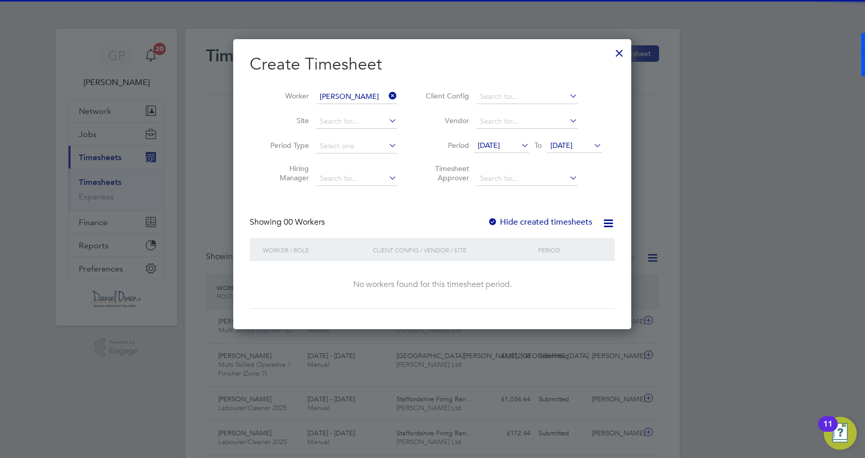
click at [573, 141] on span "[DATE]" at bounding box center [562, 145] width 22 height 9
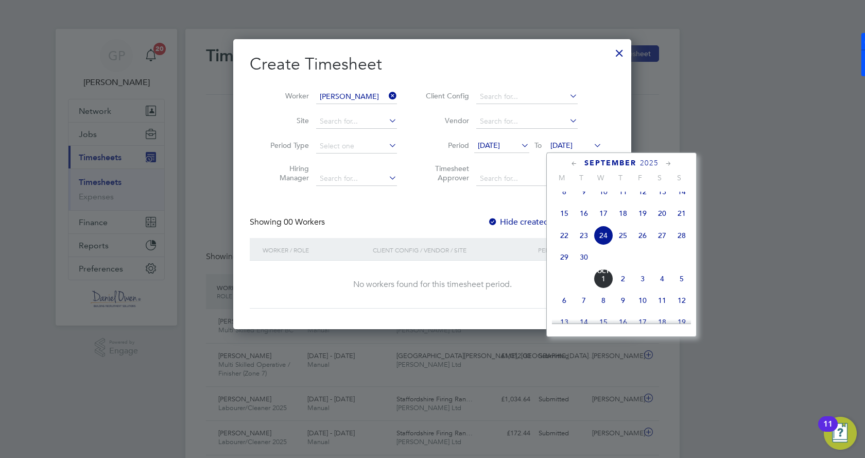
click at [680, 245] on span "28" at bounding box center [682, 236] width 20 height 20
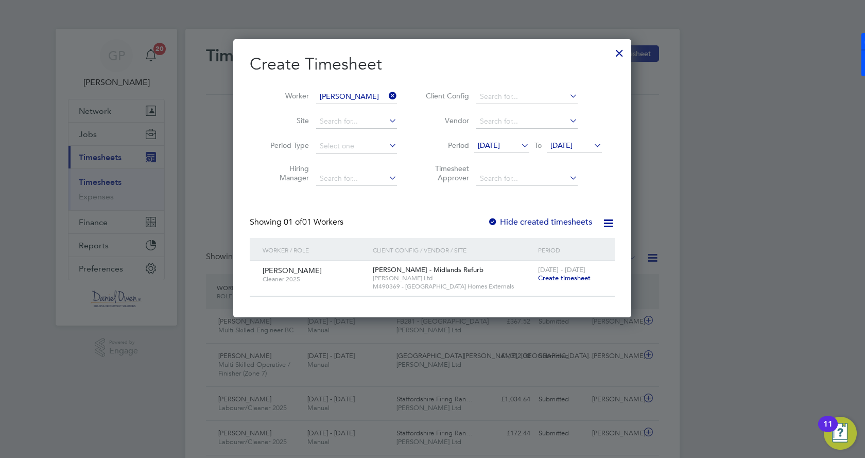
click at [555, 277] on span "Create timesheet" at bounding box center [564, 278] width 53 height 9
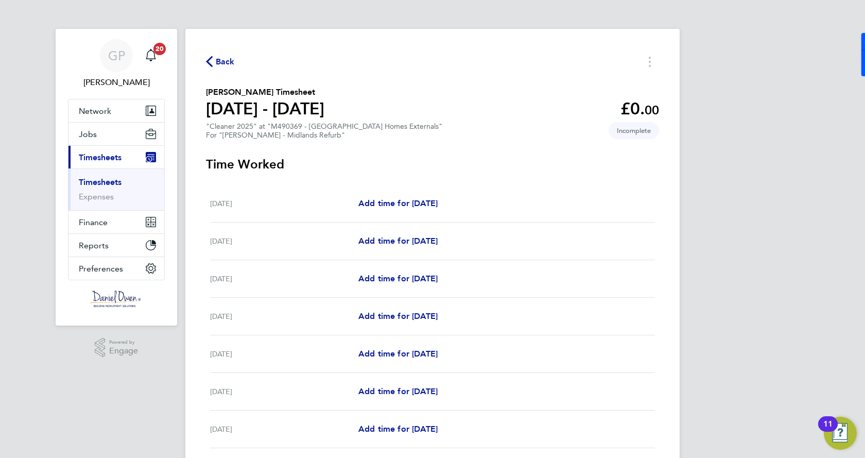
click at [101, 179] on link "Timesheets" at bounding box center [100, 182] width 43 height 10
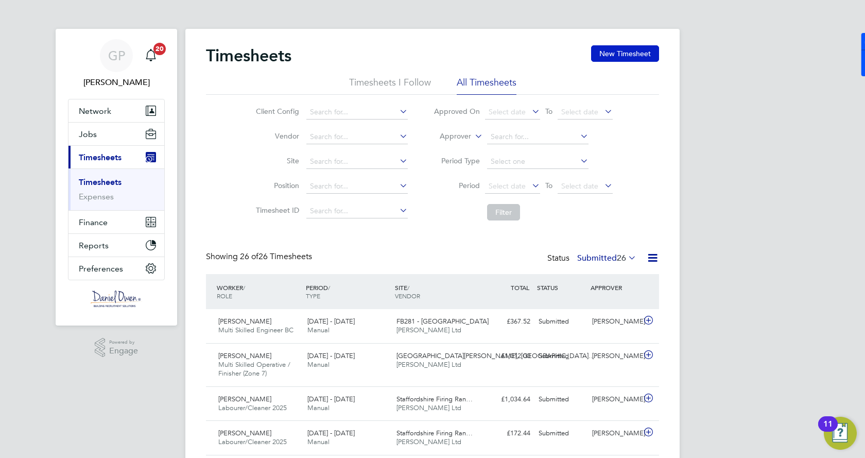
click at [625, 48] on button "New Timesheet" at bounding box center [625, 53] width 68 height 16
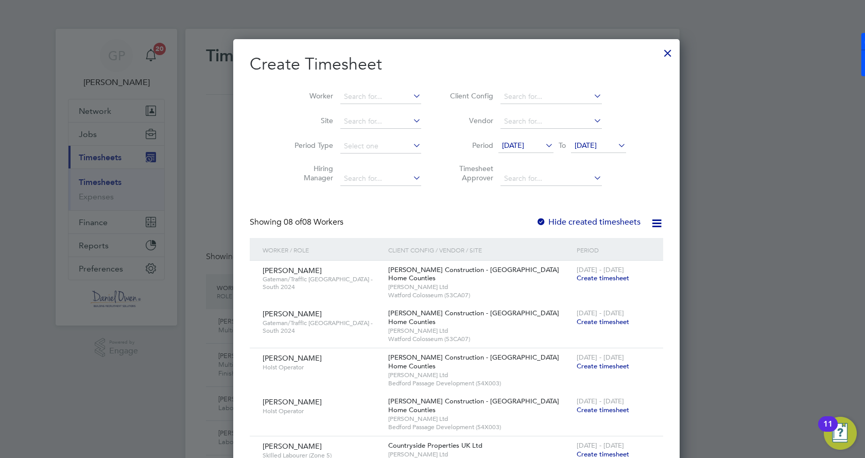
click at [514, 145] on span "[DATE]" at bounding box center [513, 145] width 22 height 9
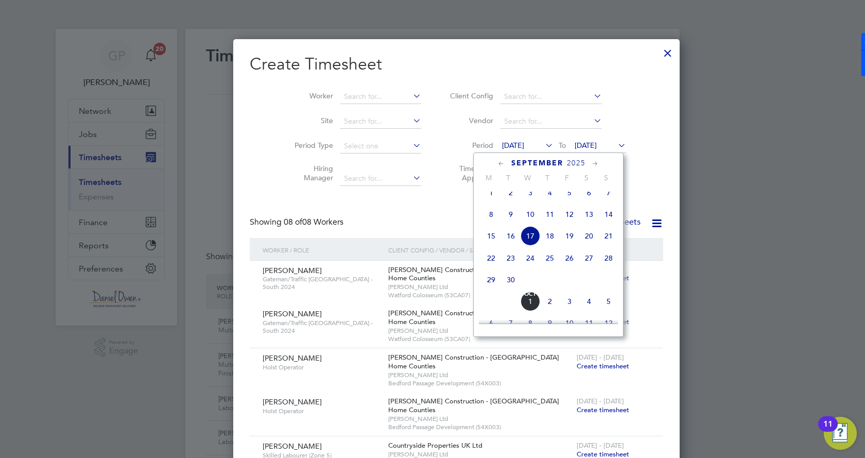
click at [673, 231] on div at bounding box center [432, 229] width 865 height 458
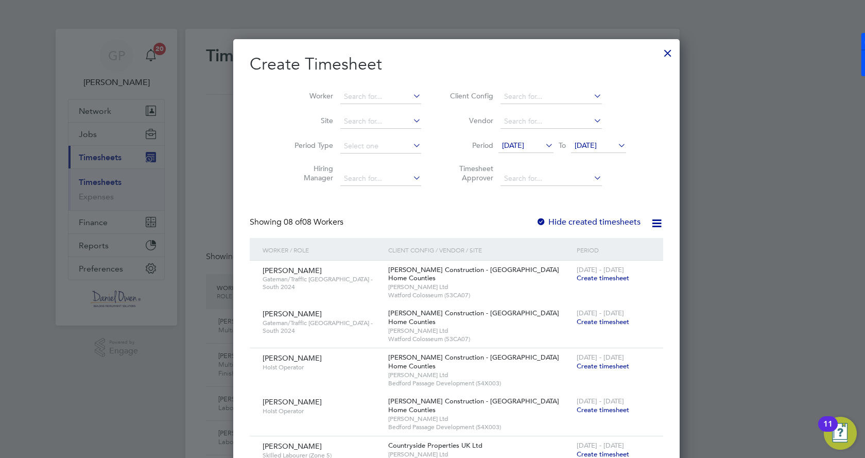
drag, startPoint x: 615, startPoint y: 54, endPoint x: 345, endPoint y: 122, distance: 278.3
click at [659, 54] on div at bounding box center [668, 50] width 19 height 19
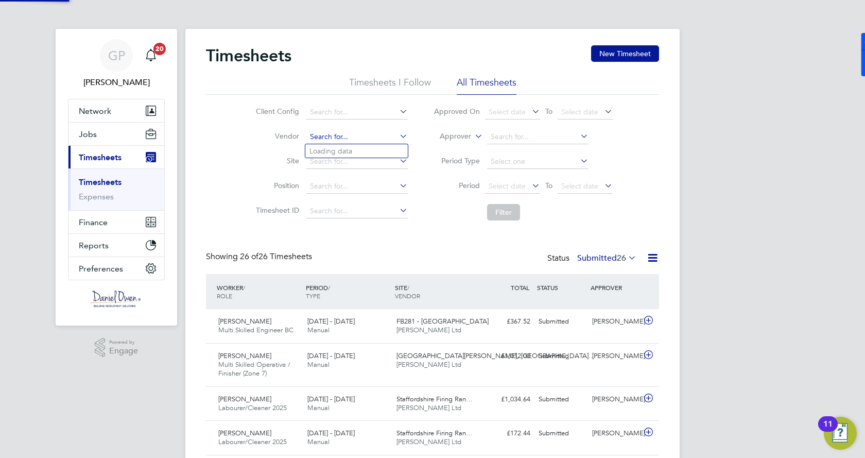
click at [350, 138] on input at bounding box center [356, 137] width 101 height 14
click at [279, 199] on li "Timesheet ID" at bounding box center [330, 211] width 181 height 25
click at [314, 164] on input at bounding box center [356, 162] width 101 height 14
click at [371, 176] on b "[PERSON_NAME]" at bounding box center [375, 176] width 60 height 9
type input "M490312 - [PERSON_NAME][GEOGRAPHIC_DATA]"
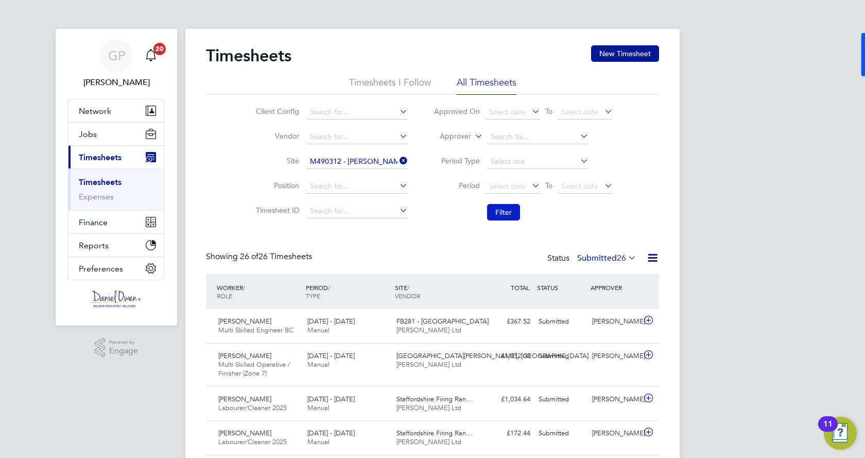
click at [503, 215] on button "Filter" at bounding box center [503, 212] width 33 height 16
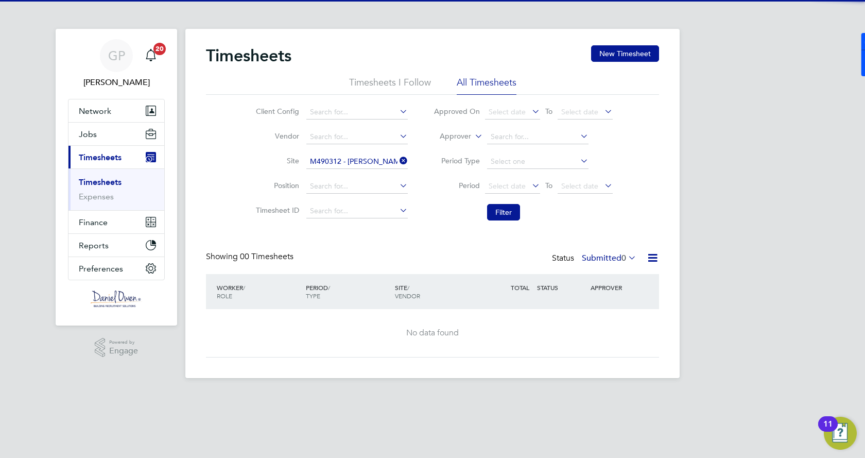
click at [569, 257] on div "Status Submitted 0" at bounding box center [595, 258] width 87 height 14
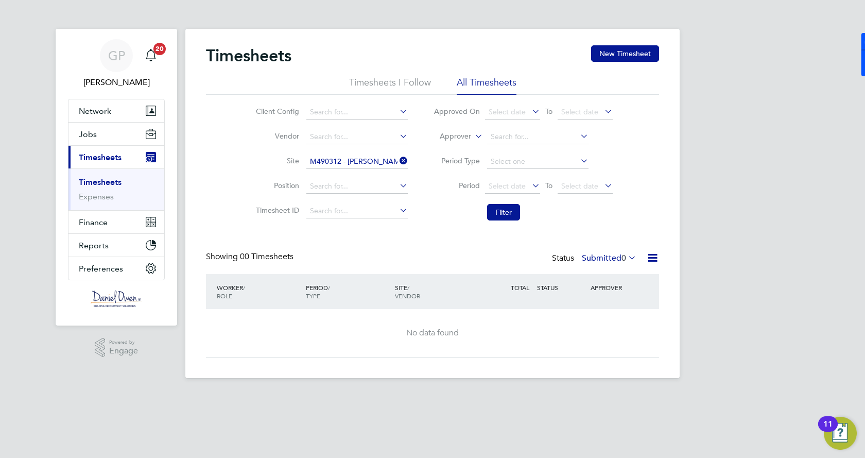
click at [585, 254] on label "Submitted 0" at bounding box center [609, 258] width 55 height 10
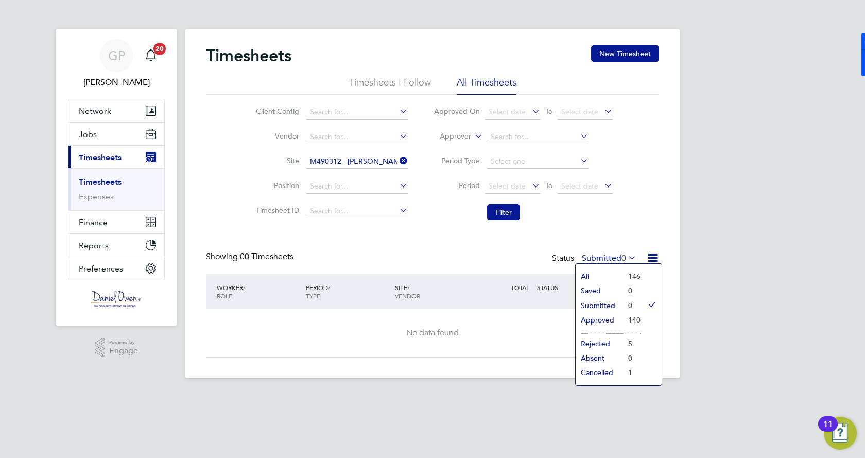
click at [595, 262] on label "Submitted 0" at bounding box center [609, 258] width 55 height 10
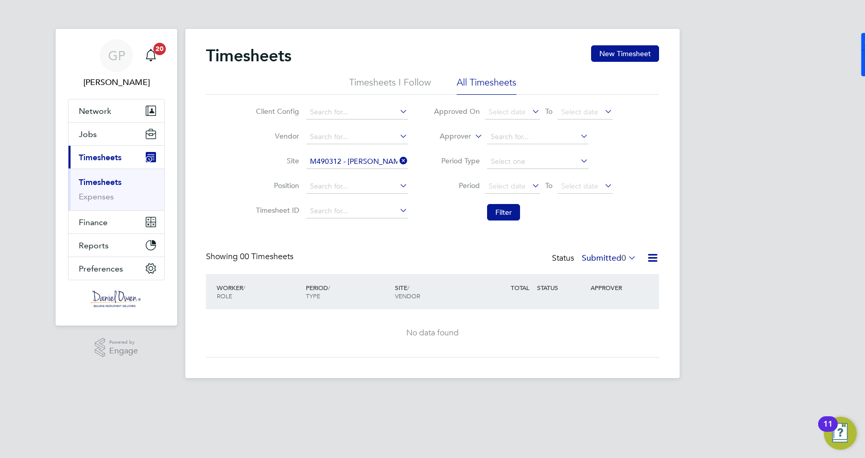
click at [595, 262] on label "Submitted 0" at bounding box center [609, 258] width 55 height 10
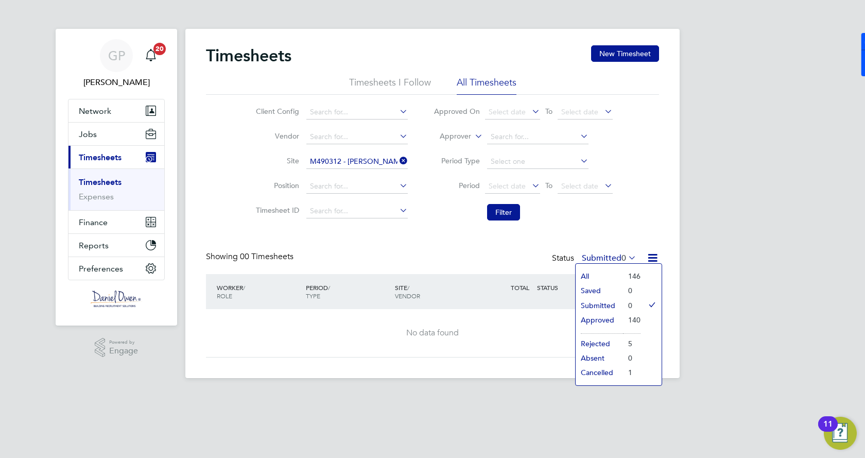
click at [604, 343] on li "Rejected" at bounding box center [599, 343] width 47 height 14
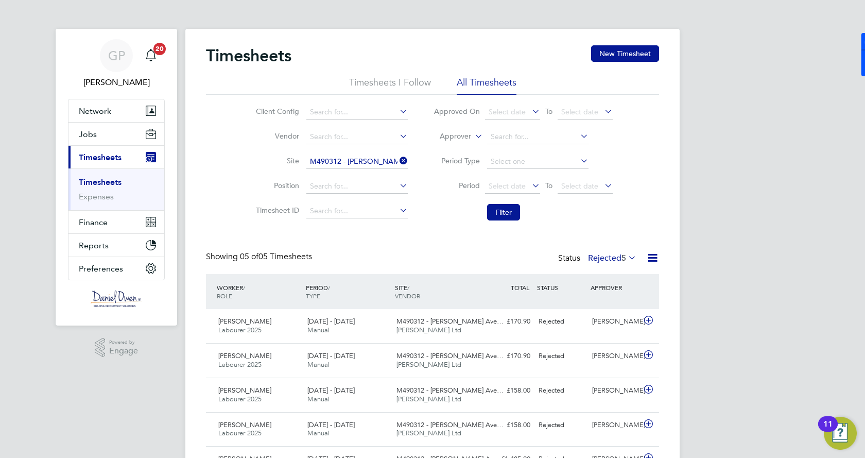
click at [588, 259] on label "Rejected 5" at bounding box center [612, 258] width 48 height 10
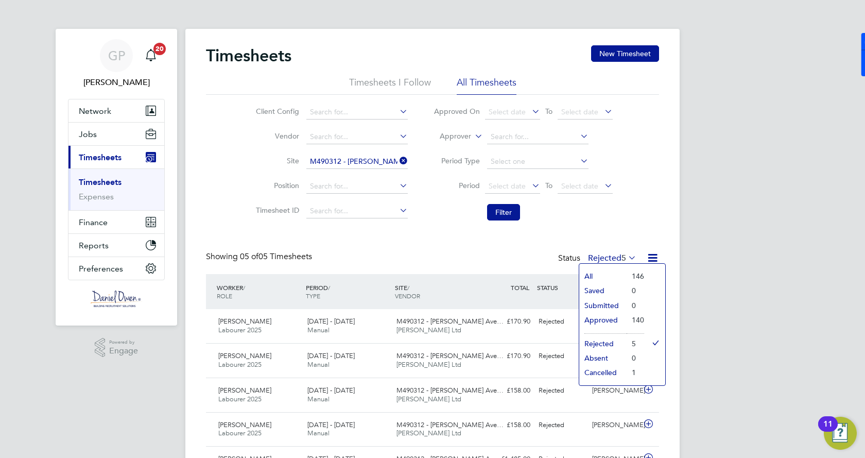
click at [609, 274] on li "All" at bounding box center [602, 276] width 47 height 14
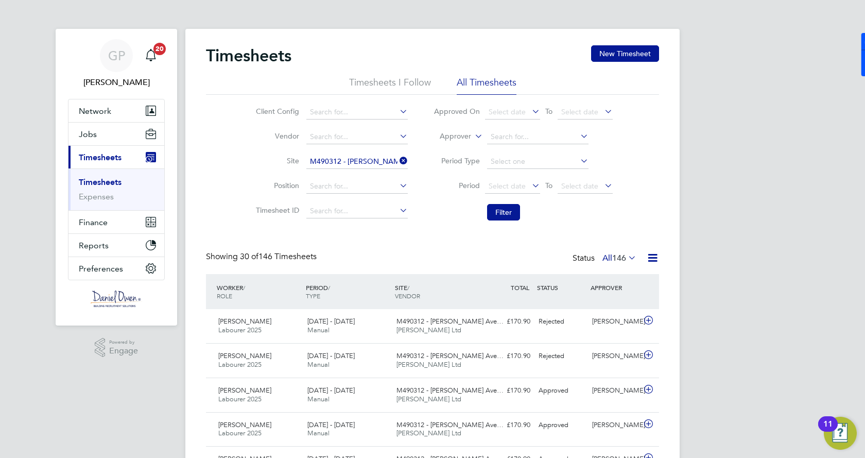
click at [604, 254] on label "All 146" at bounding box center [620, 258] width 34 height 10
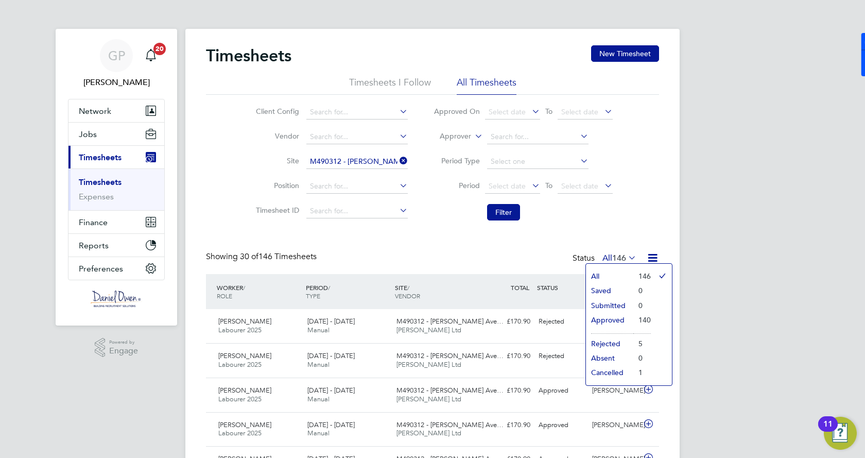
click at [600, 343] on li "Rejected" at bounding box center [609, 343] width 47 height 14
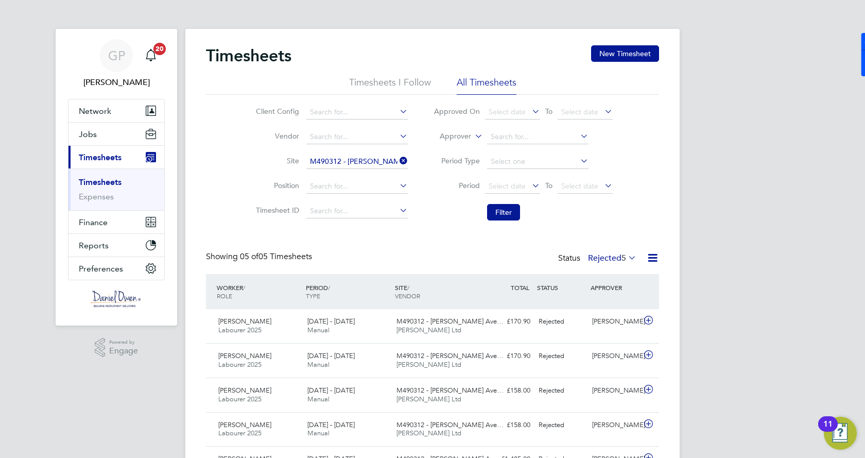
click at [604, 260] on label "Rejected 5" at bounding box center [612, 258] width 48 height 10
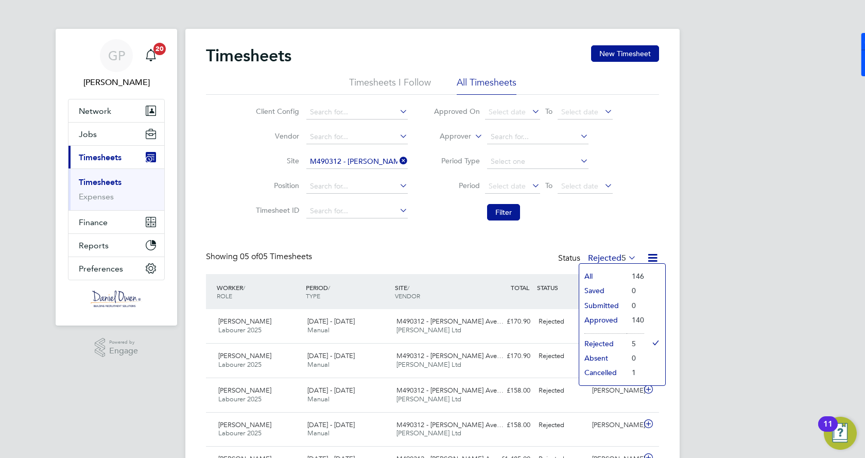
click at [593, 280] on li "All" at bounding box center [602, 276] width 47 height 14
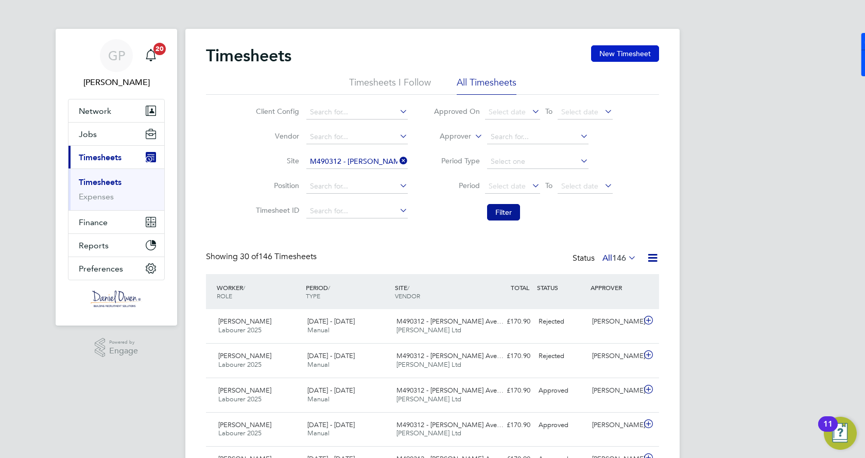
click at [634, 50] on button "New Timesheet" at bounding box center [625, 53] width 68 height 16
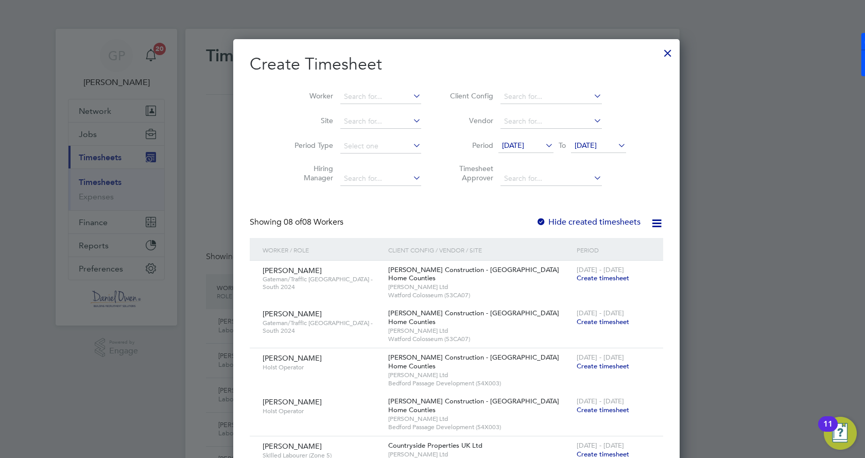
click at [502, 142] on span "[DATE]" at bounding box center [513, 145] width 22 height 9
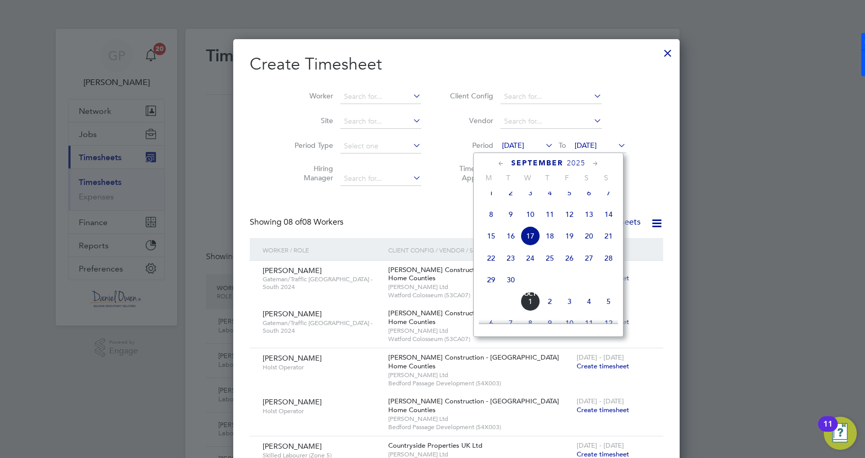
click at [590, 246] on span "20" at bounding box center [589, 236] width 20 height 20
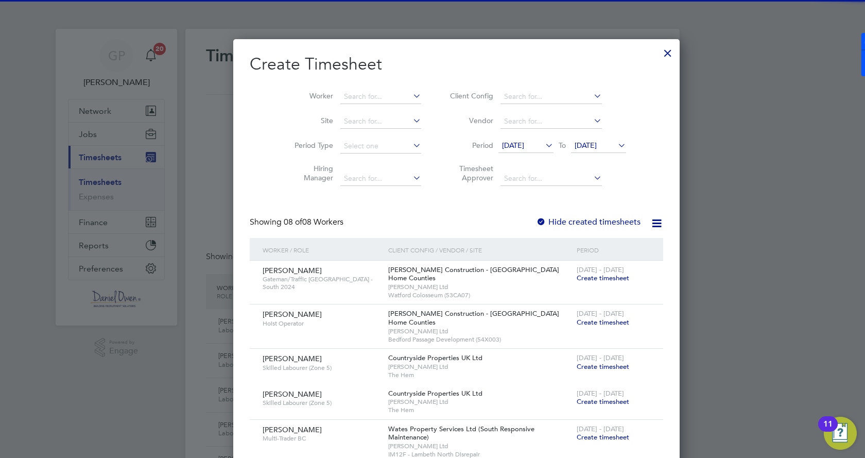
click at [577, 142] on span "[DATE]" at bounding box center [586, 145] width 22 height 9
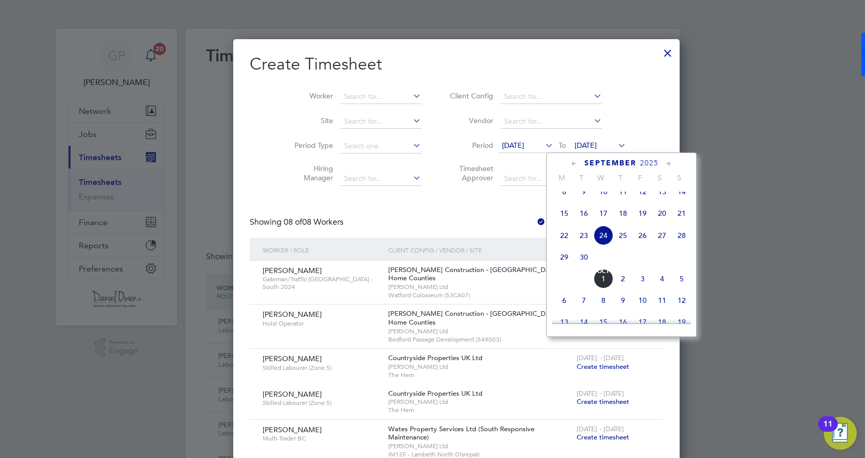
click at [642, 245] on span "26" at bounding box center [643, 236] width 20 height 20
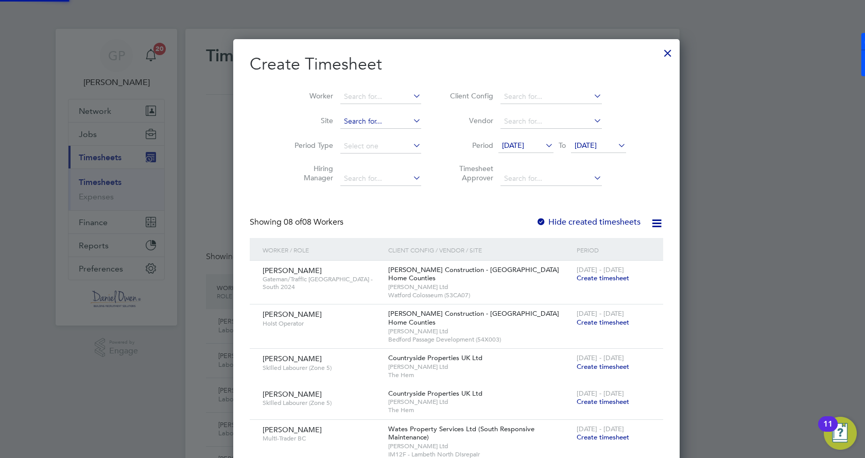
click at [340, 121] on input at bounding box center [380, 121] width 81 height 14
click at [248, 139] on div "Create Timesheet Worker Site Period Type Hiring Manager Client Config Vendor Pe…" at bounding box center [456, 368] width 447 height 658
click at [347, 96] on input at bounding box center [380, 97] width 81 height 14
click at [356, 113] on li "[PERSON_NAME]" at bounding box center [357, 111] width 82 height 14
type input "[PERSON_NAME]"
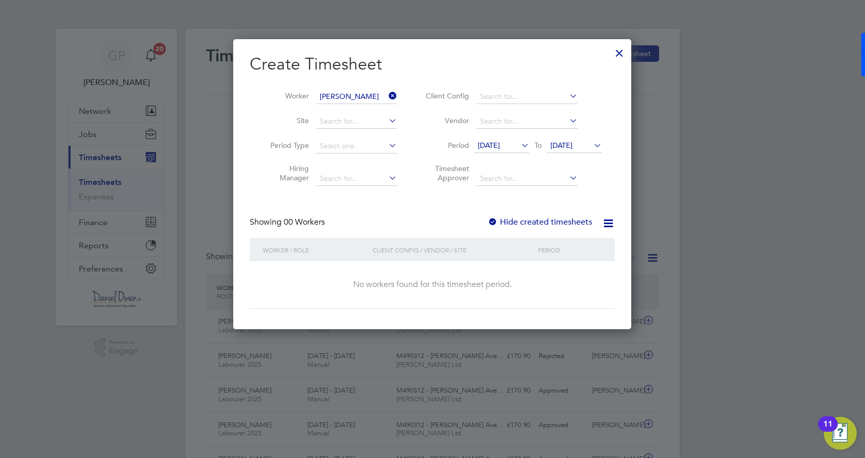
click at [562, 223] on label "Hide created timesheets" at bounding box center [540, 222] width 105 height 10
click at [500, 149] on span "[DATE]" at bounding box center [489, 145] width 22 height 9
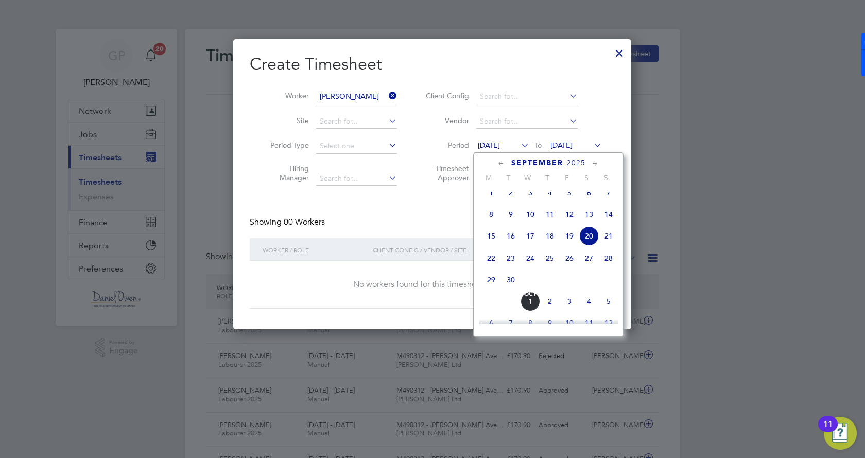
click at [491, 268] on span "22" at bounding box center [492, 258] width 20 height 20
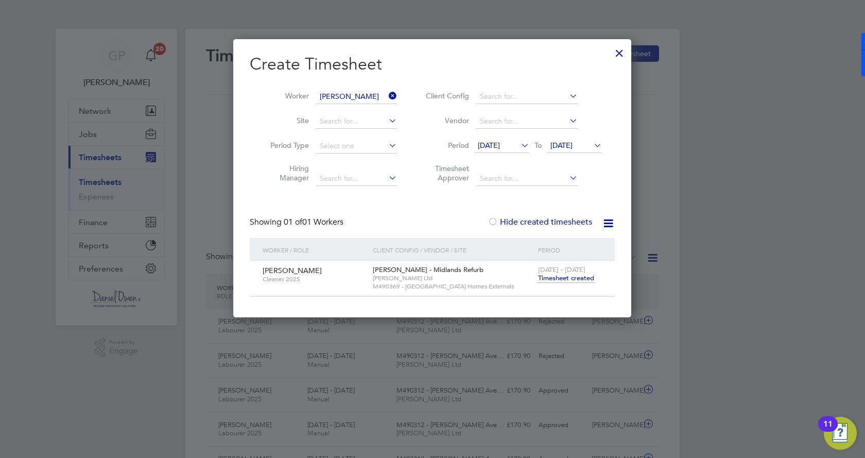
click at [553, 276] on span "Timesheet created" at bounding box center [566, 278] width 56 height 9
